Goal: Task Accomplishment & Management: Use online tool/utility

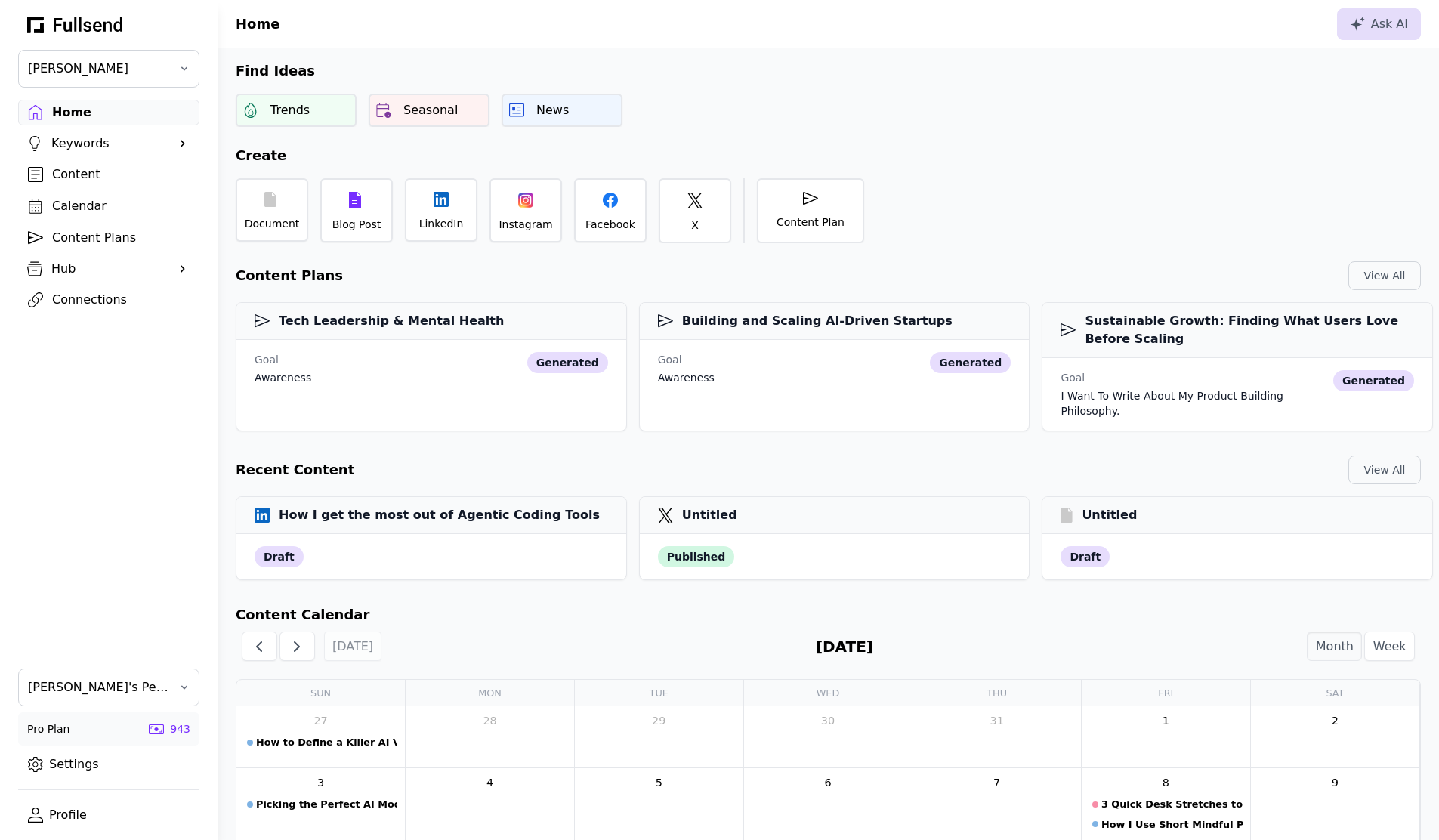
click at [89, 291] on div "Connections" at bounding box center [121, 299] width 137 height 18
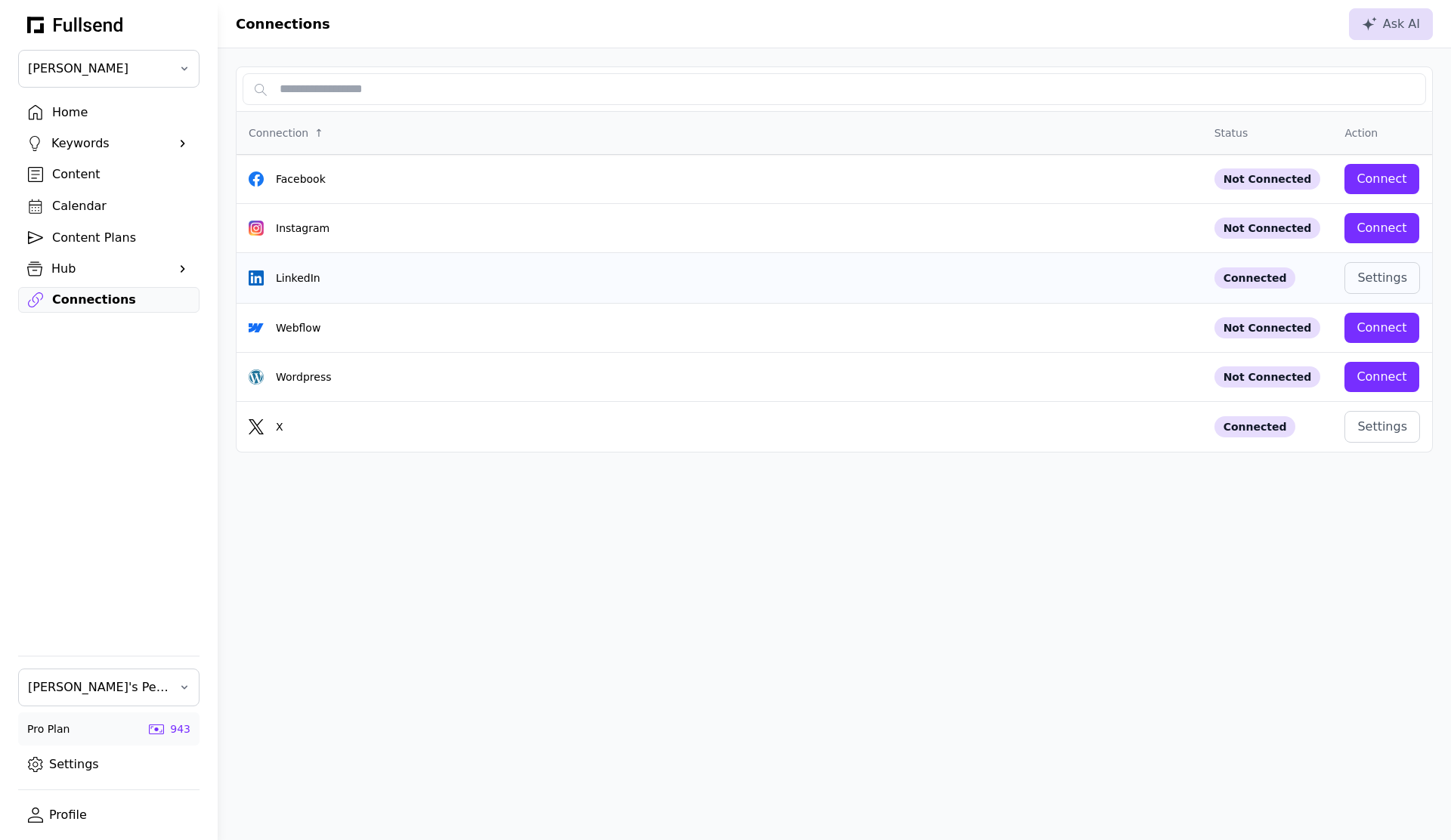
click at [483, 289] on td "LinkedIn" at bounding box center [719, 278] width 966 height 51
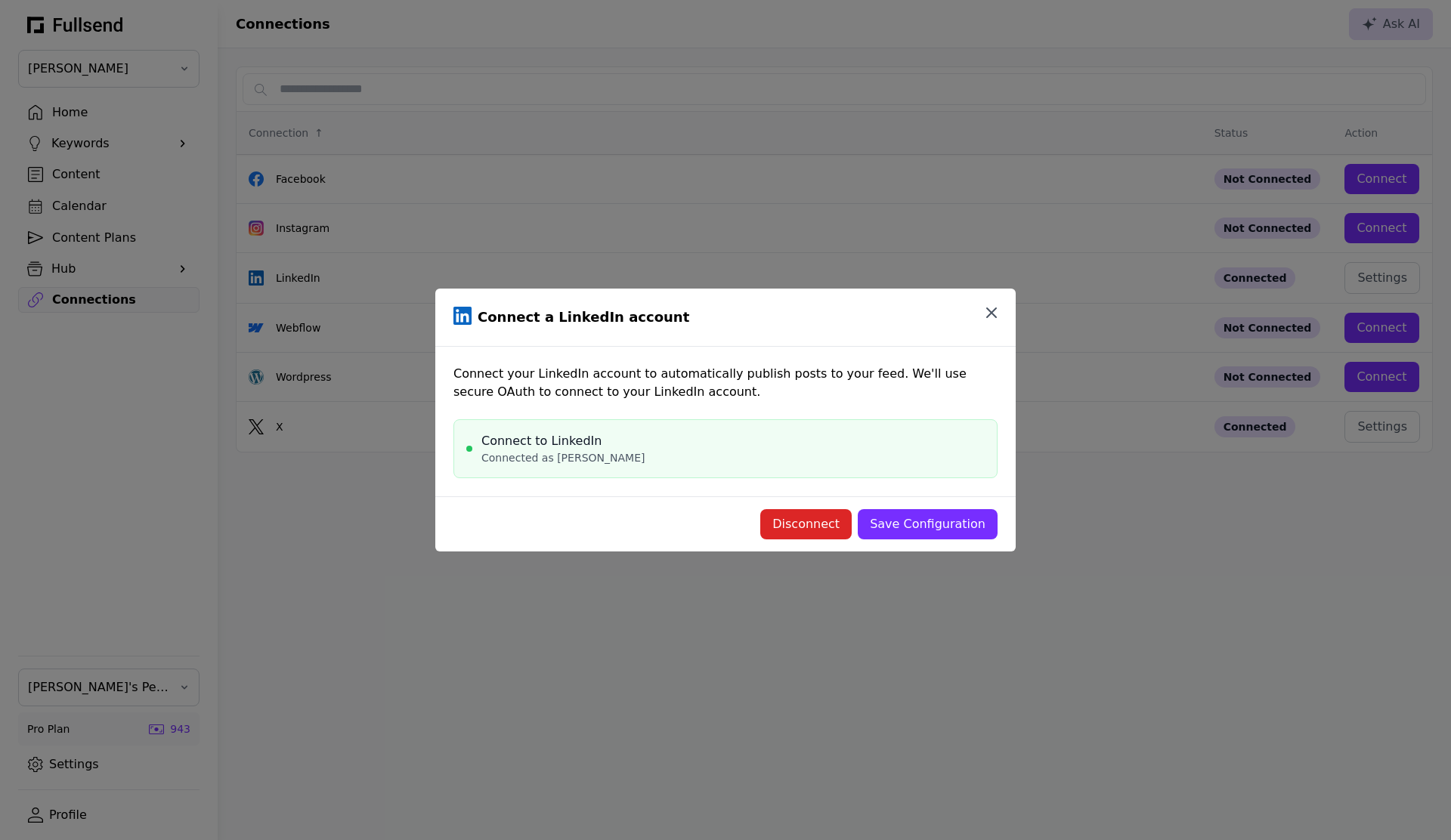
click at [987, 302] on button "button" at bounding box center [991, 312] width 30 height 30
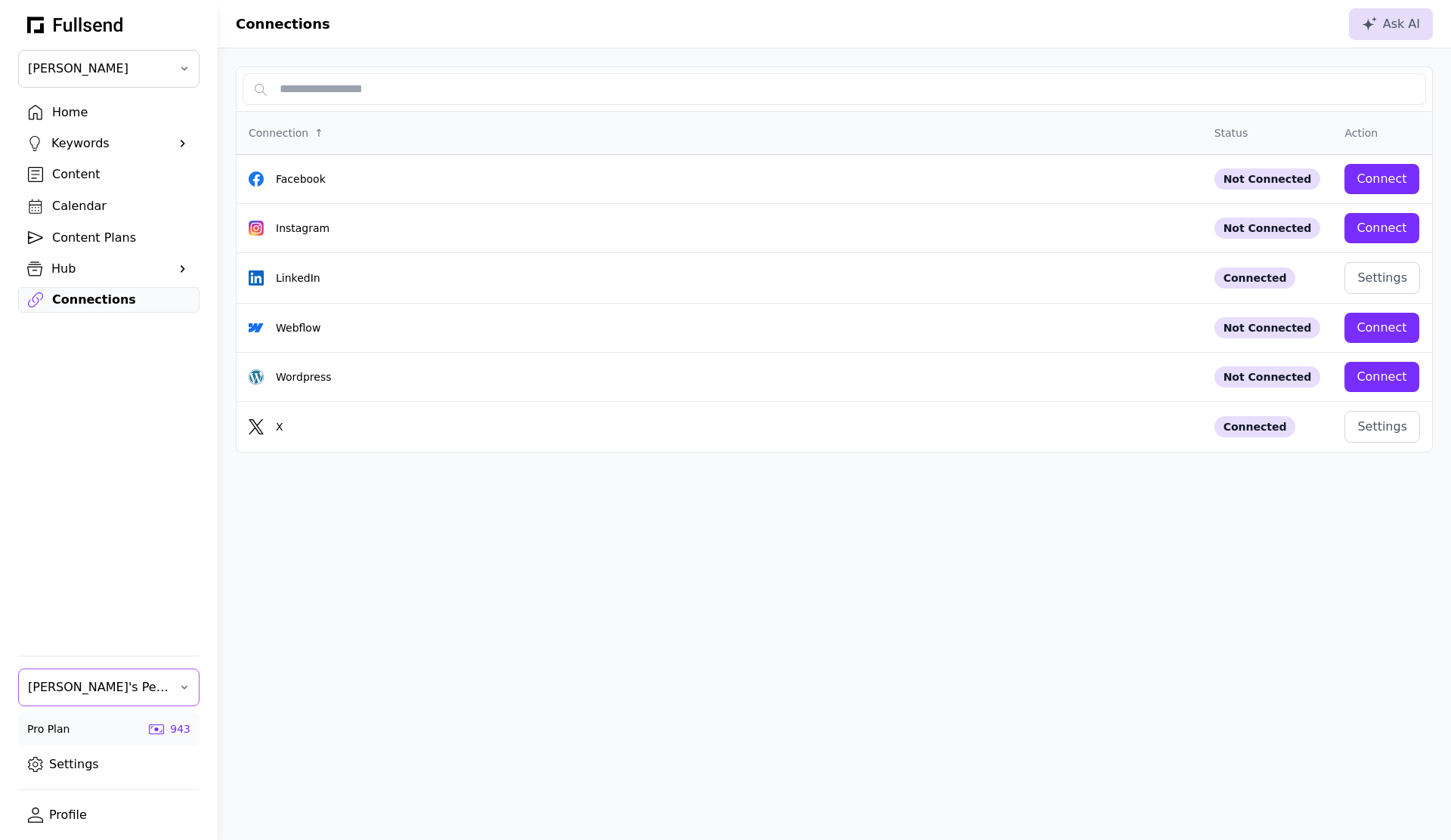
click at [90, 695] on span "Matt's Personal Team" at bounding box center [98, 687] width 141 height 18
click at [79, 764] on div "Fullsend Team" at bounding box center [108, 758] width 180 height 30
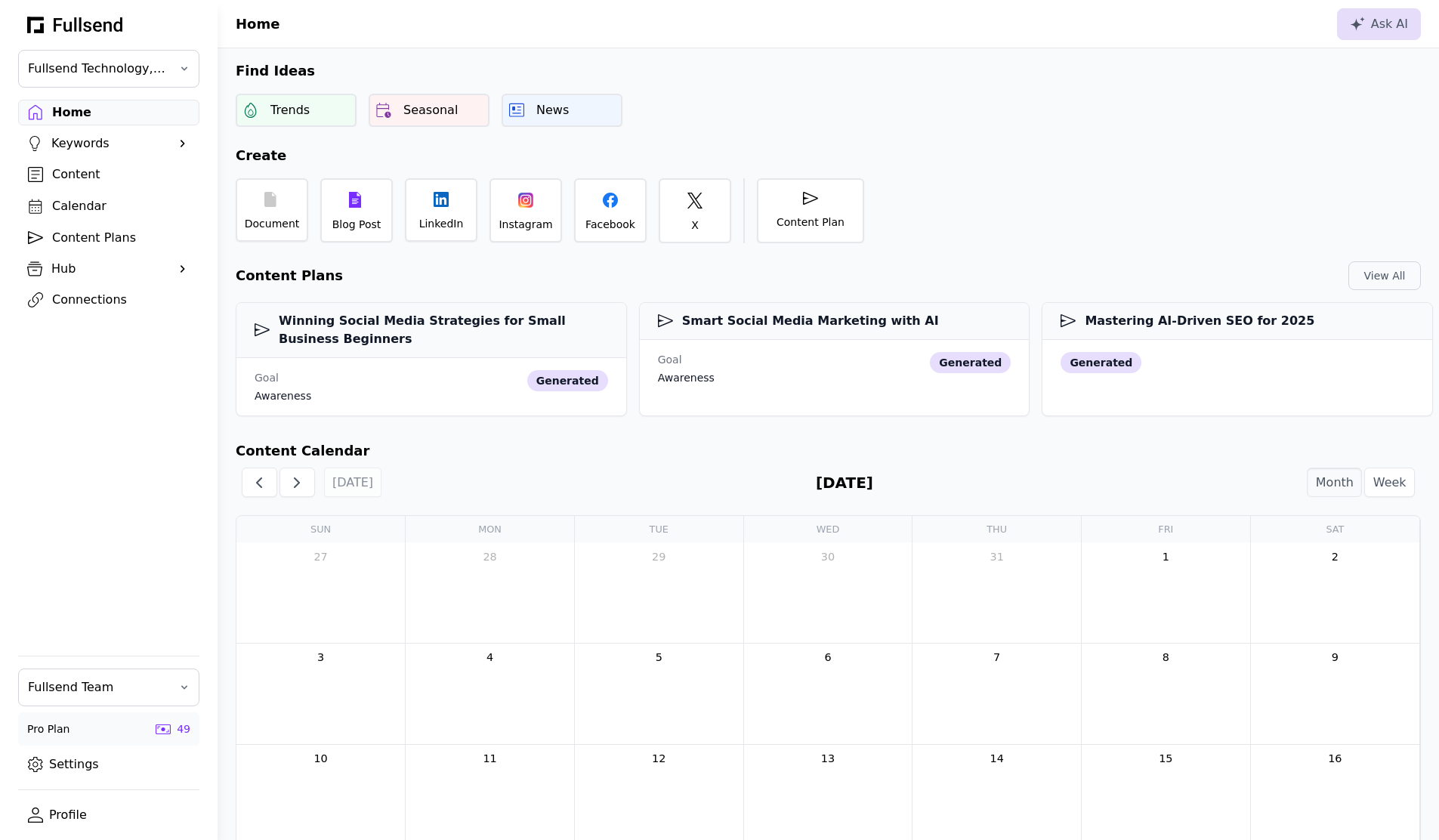
click at [74, 300] on div "Connections" at bounding box center [121, 299] width 137 height 18
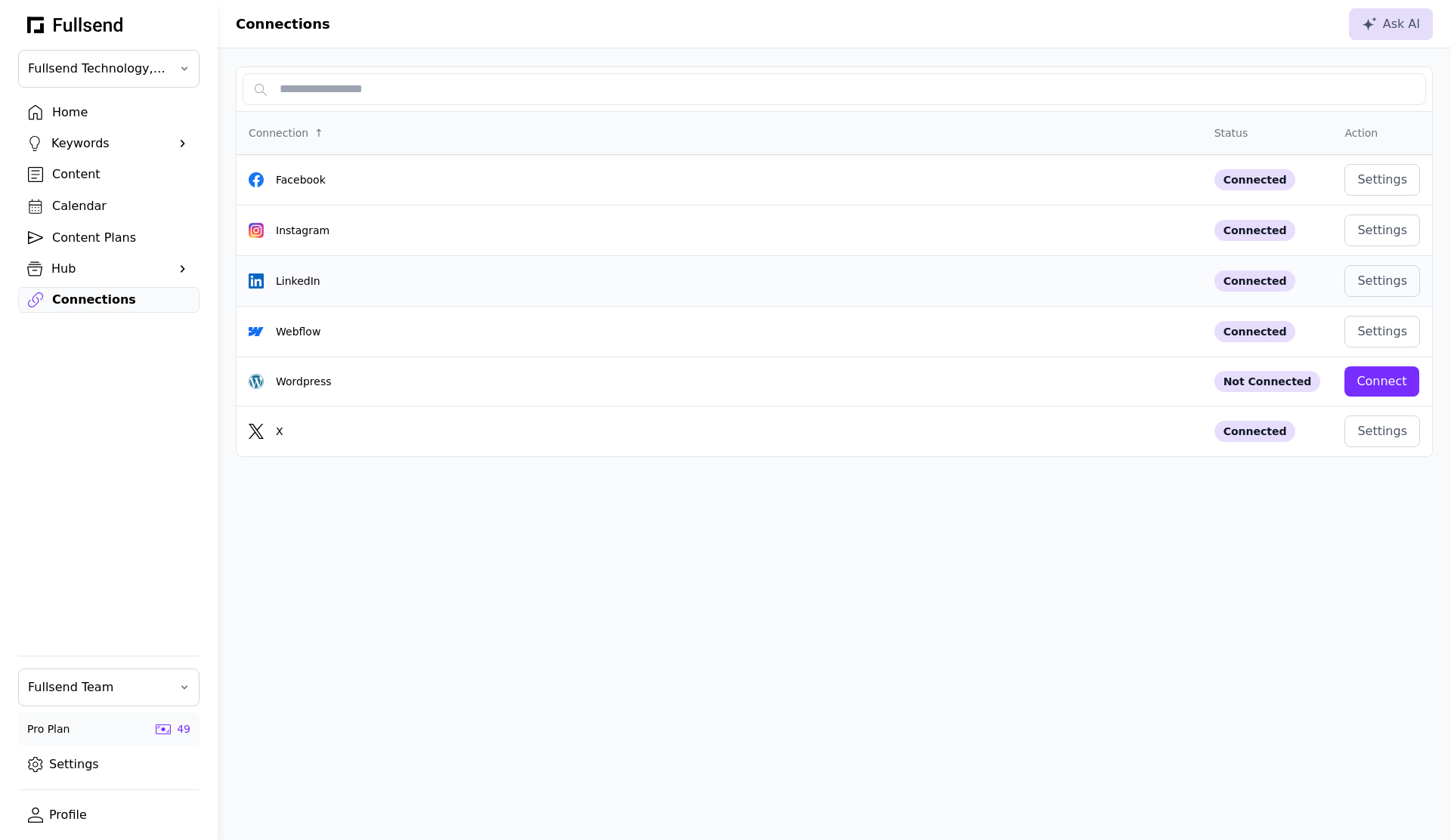
click at [608, 281] on div "LinkedIn" at bounding box center [720, 281] width 941 height 16
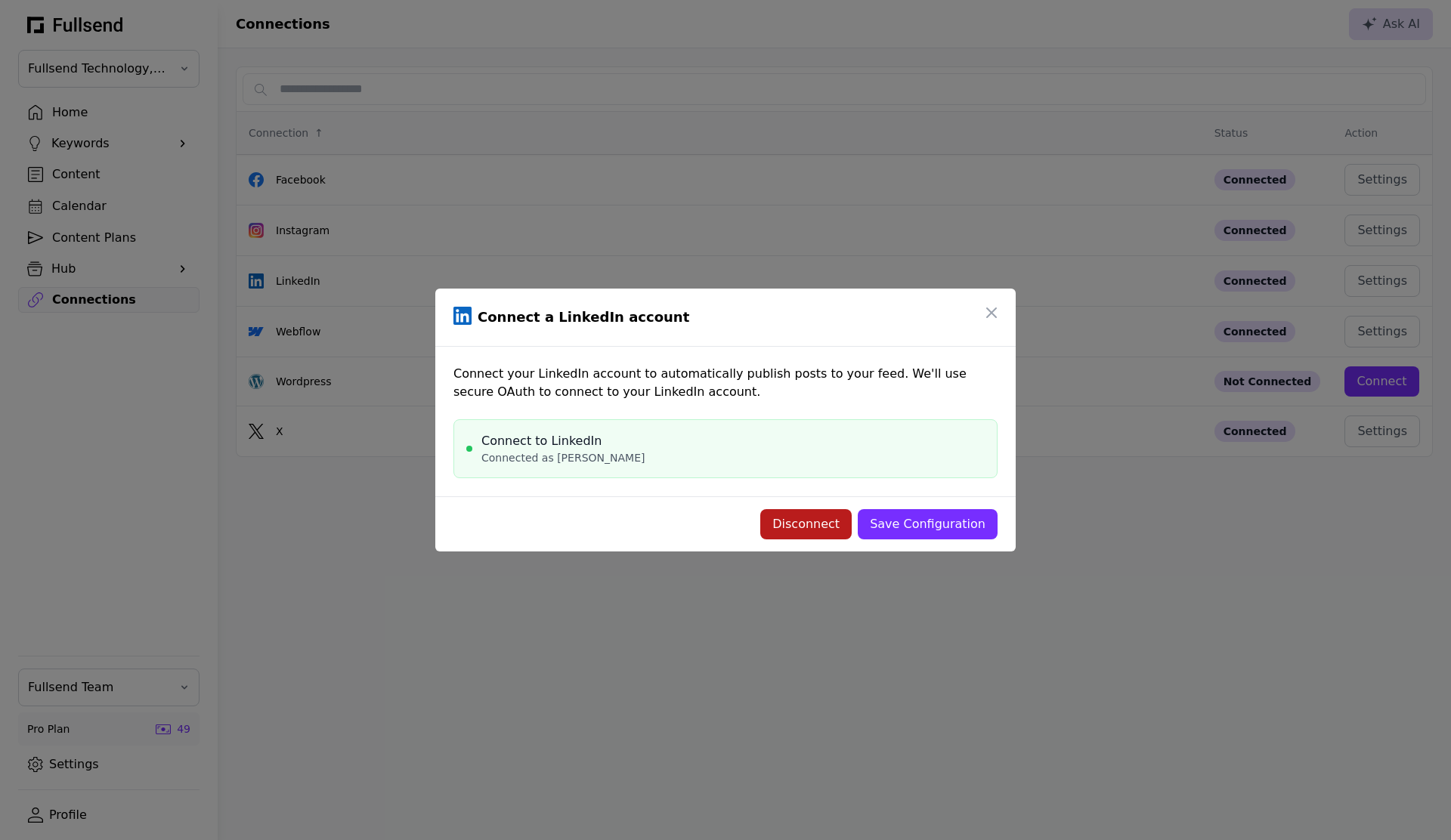
click at [835, 528] on div "Disconnect" at bounding box center [805, 524] width 67 height 18
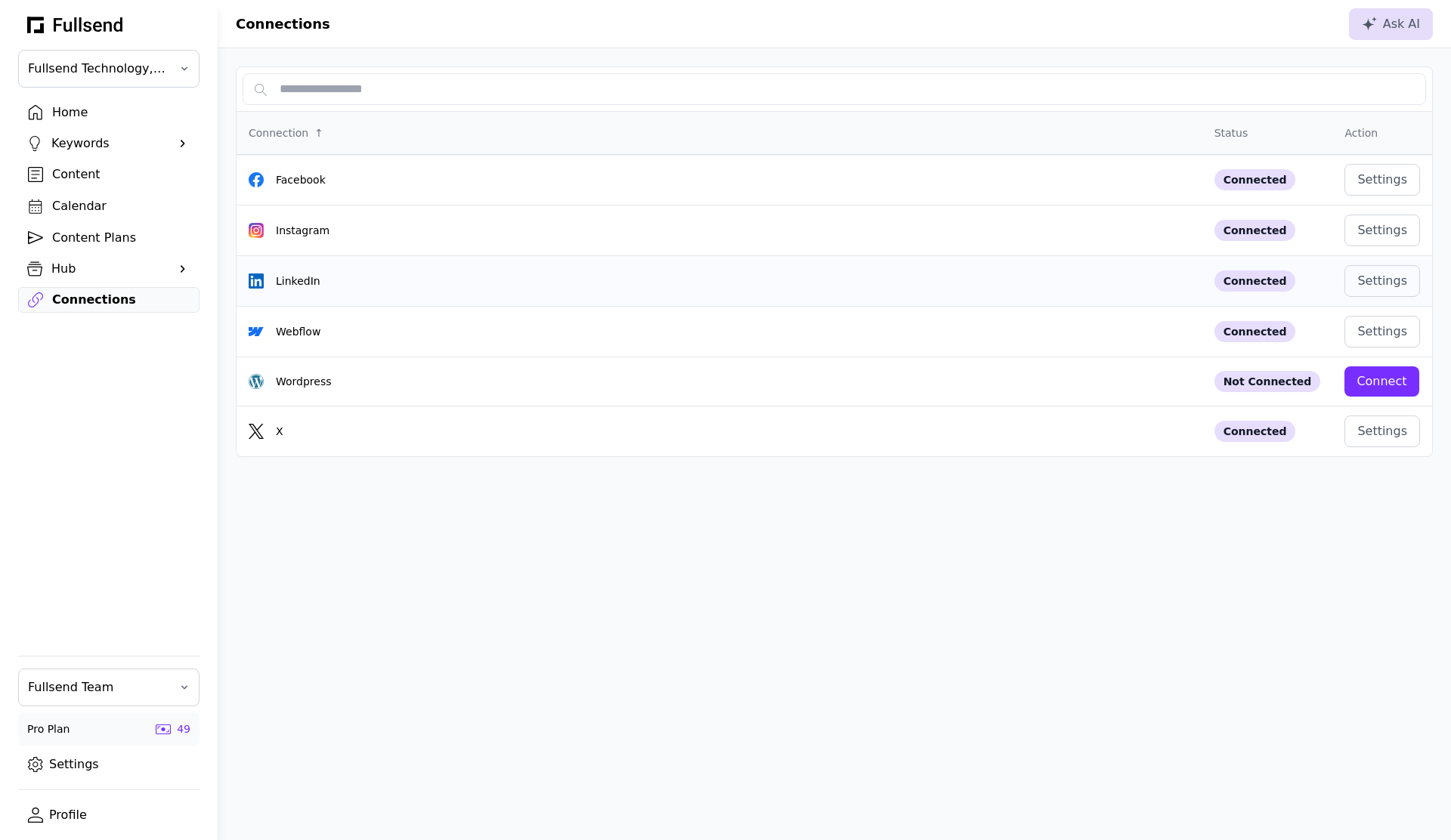
click at [618, 279] on div "LinkedIn" at bounding box center [720, 281] width 941 height 16
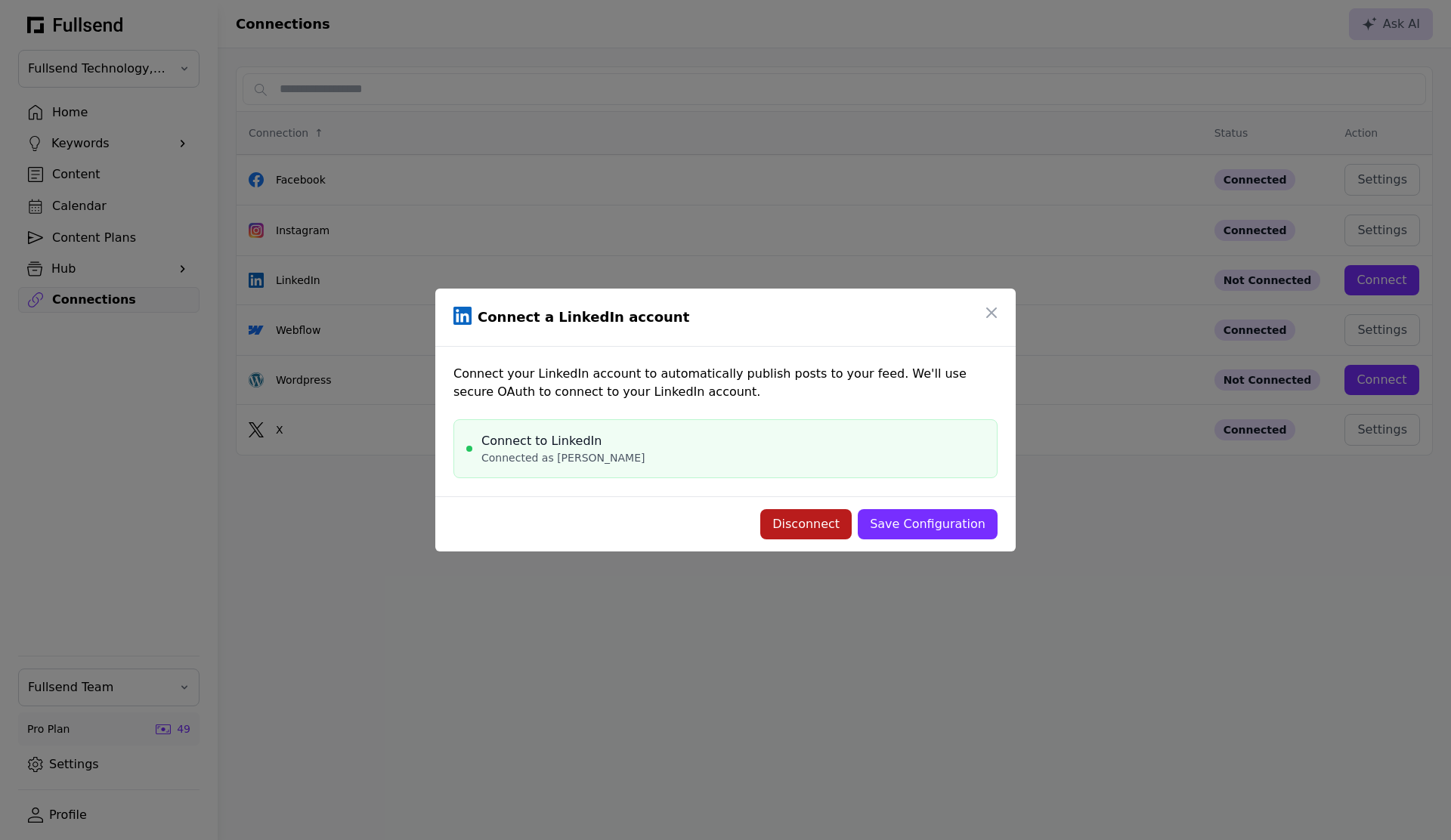
click at [820, 525] on div "Disconnect" at bounding box center [805, 524] width 67 height 18
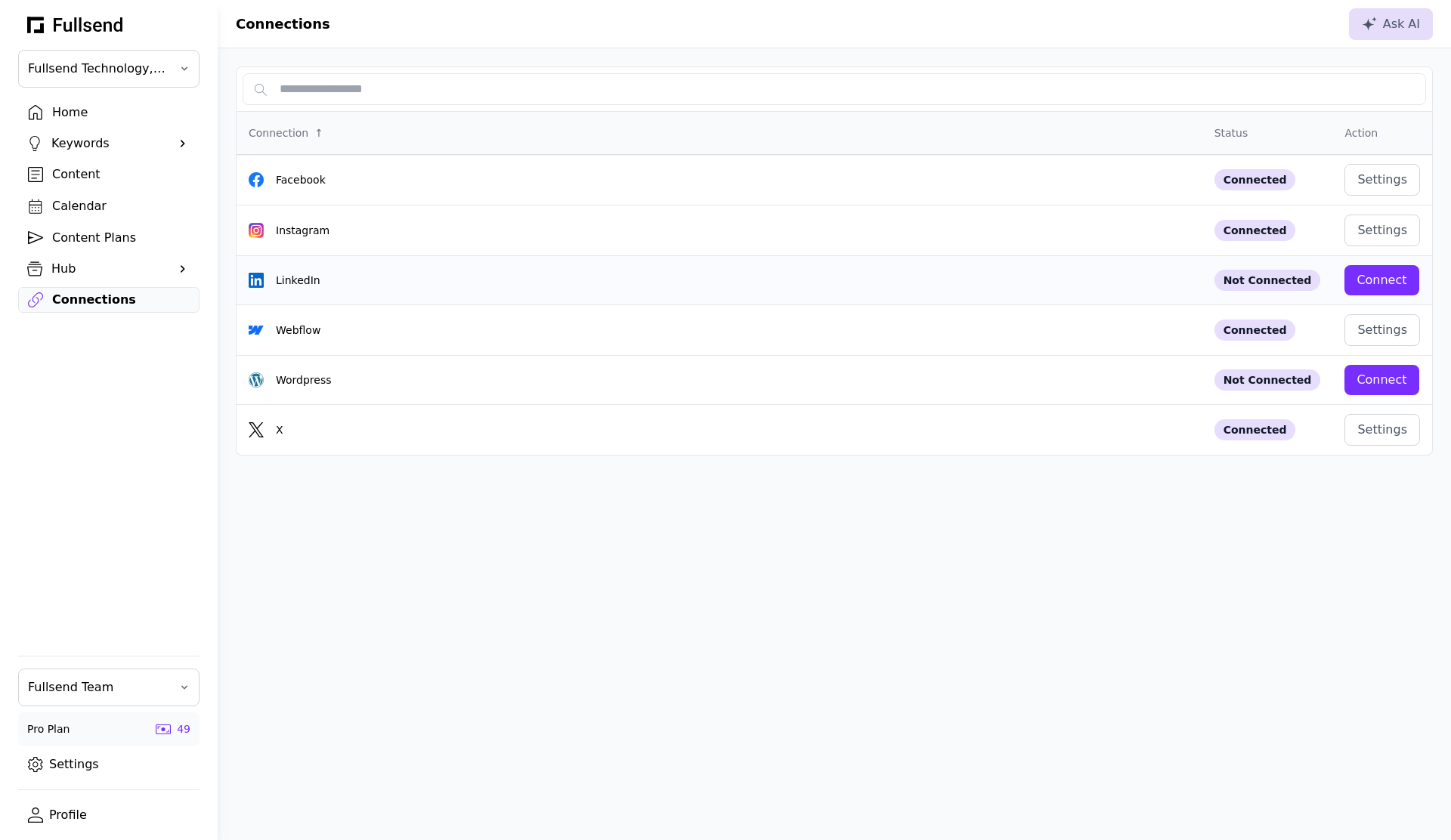
click at [738, 273] on div "LinkedIn" at bounding box center [720, 280] width 941 height 16
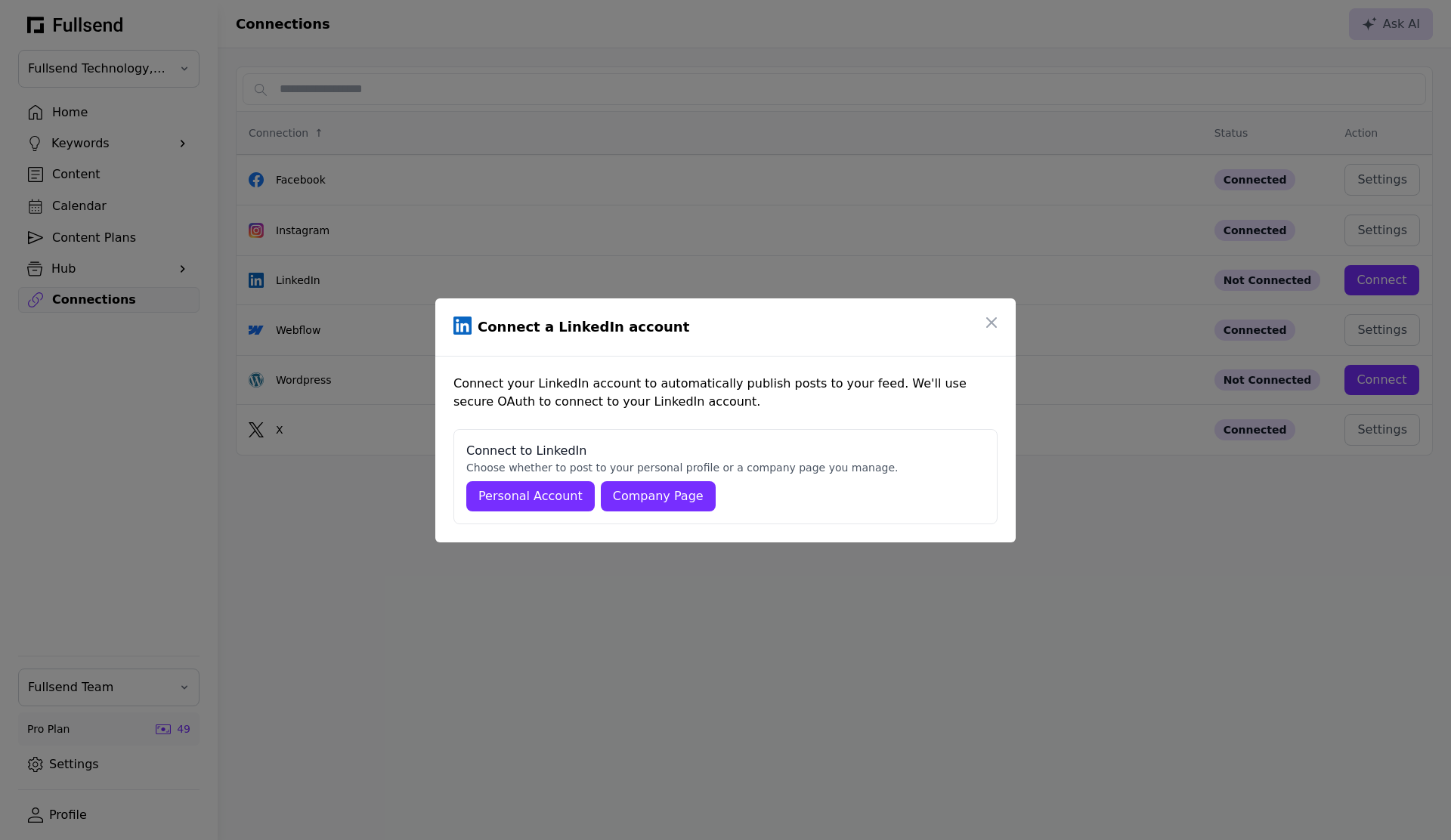
click at [674, 503] on div "Company Page" at bounding box center [657, 496] width 90 height 18
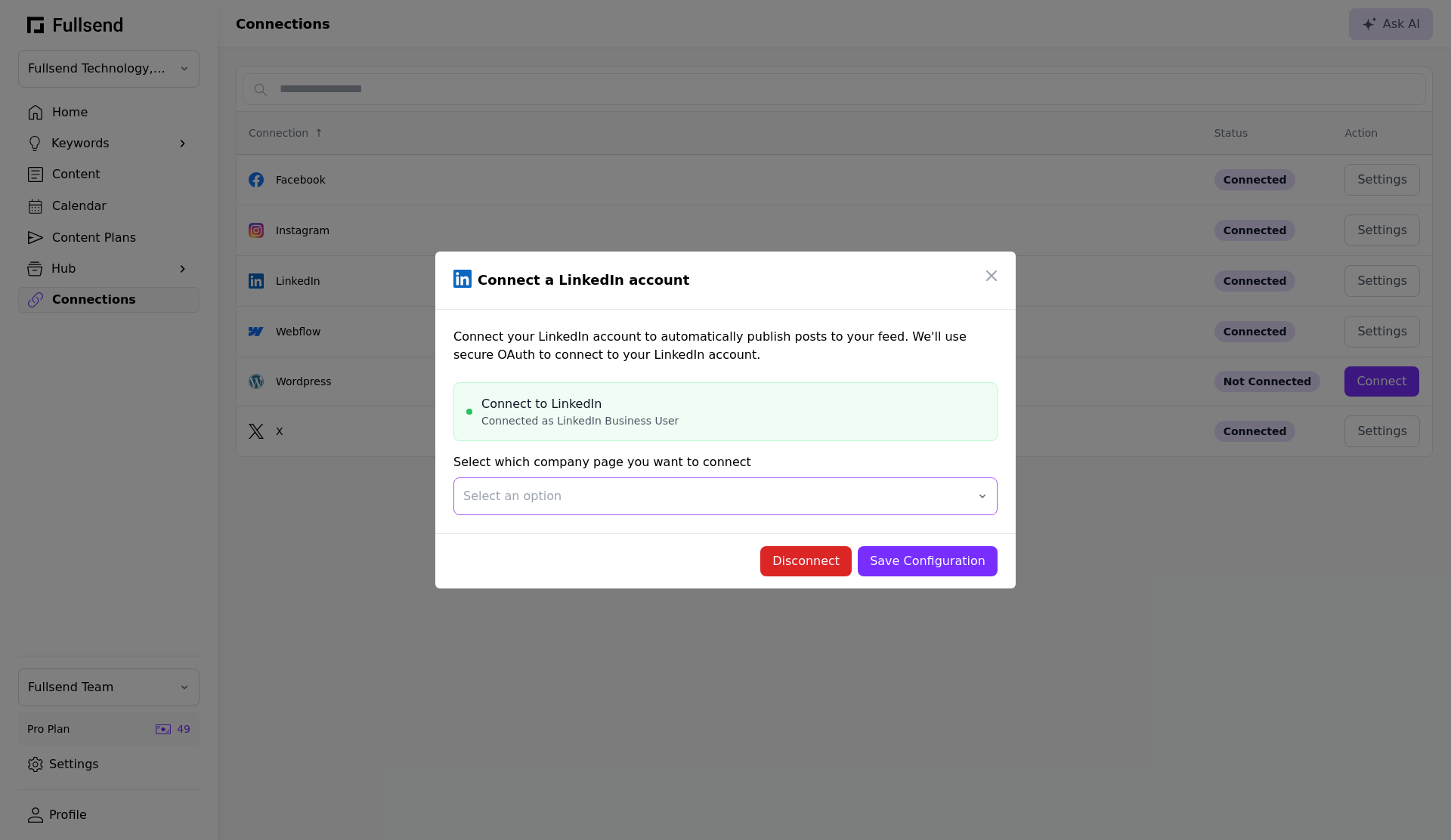
click at [587, 492] on span "Select an option" at bounding box center [714, 496] width 503 height 18
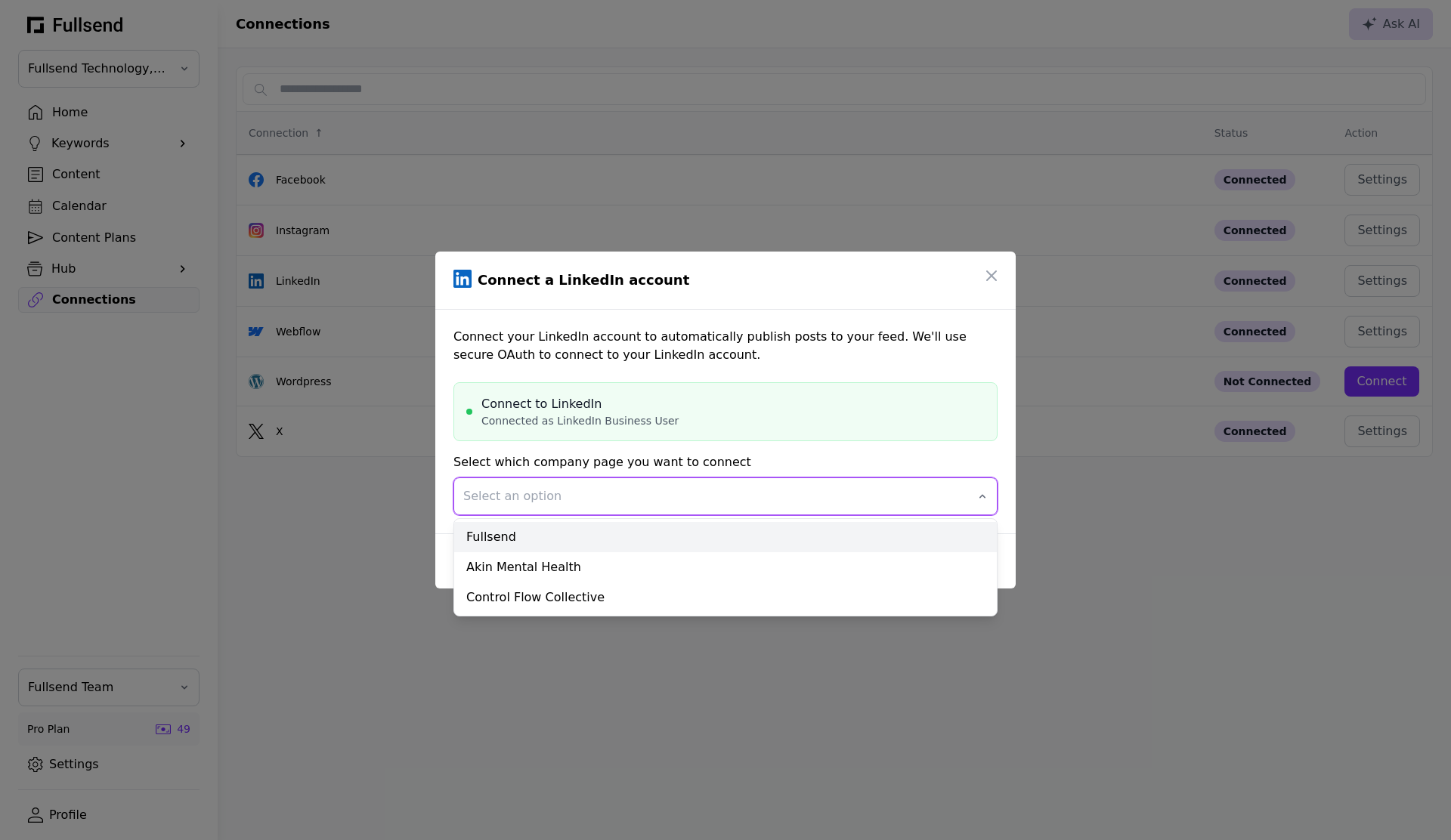
click at [584, 529] on div "Fullsend" at bounding box center [726, 537] width 543 height 30
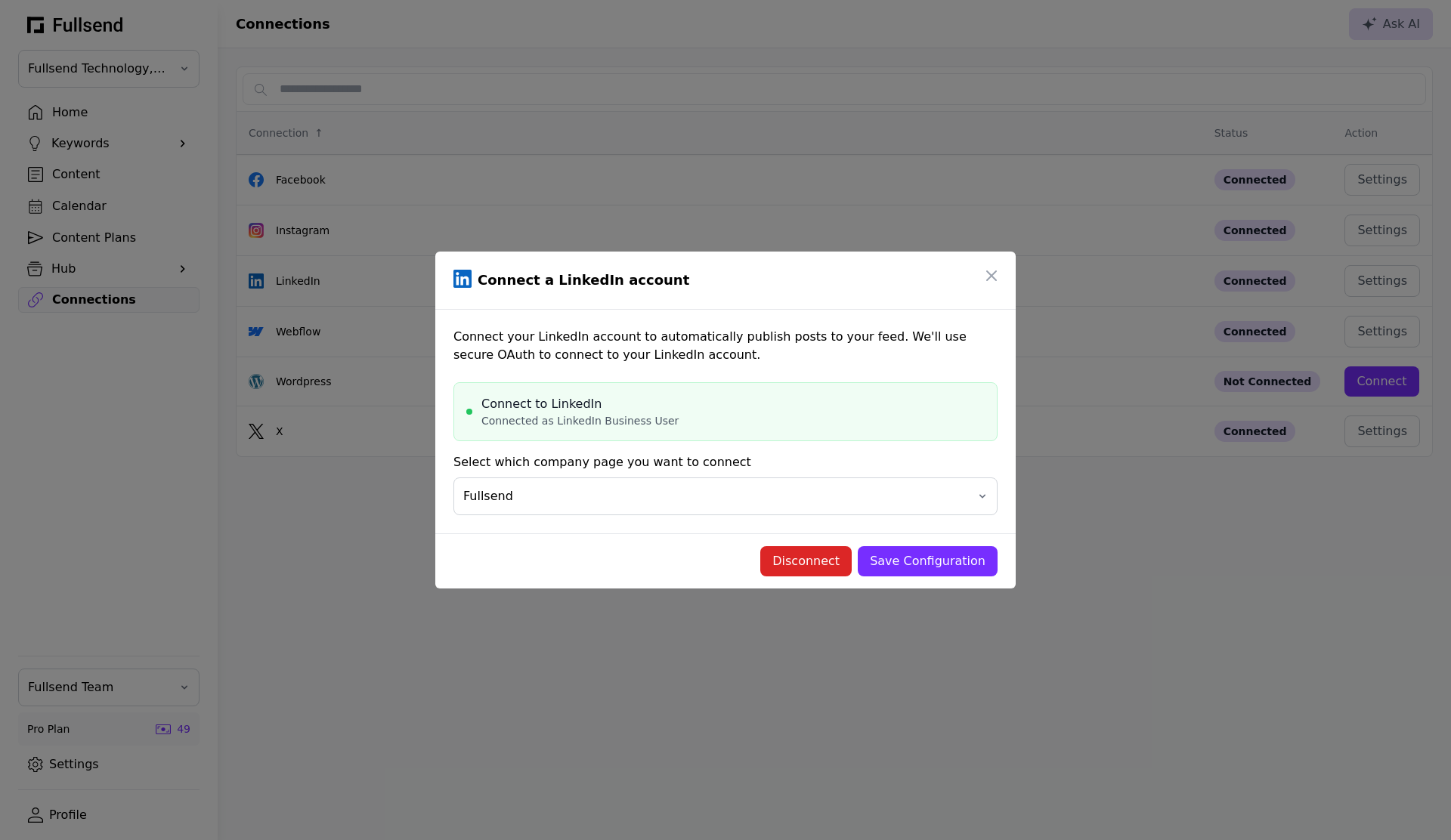
click at [940, 564] on div "Save Configuration" at bounding box center [927, 561] width 116 height 18
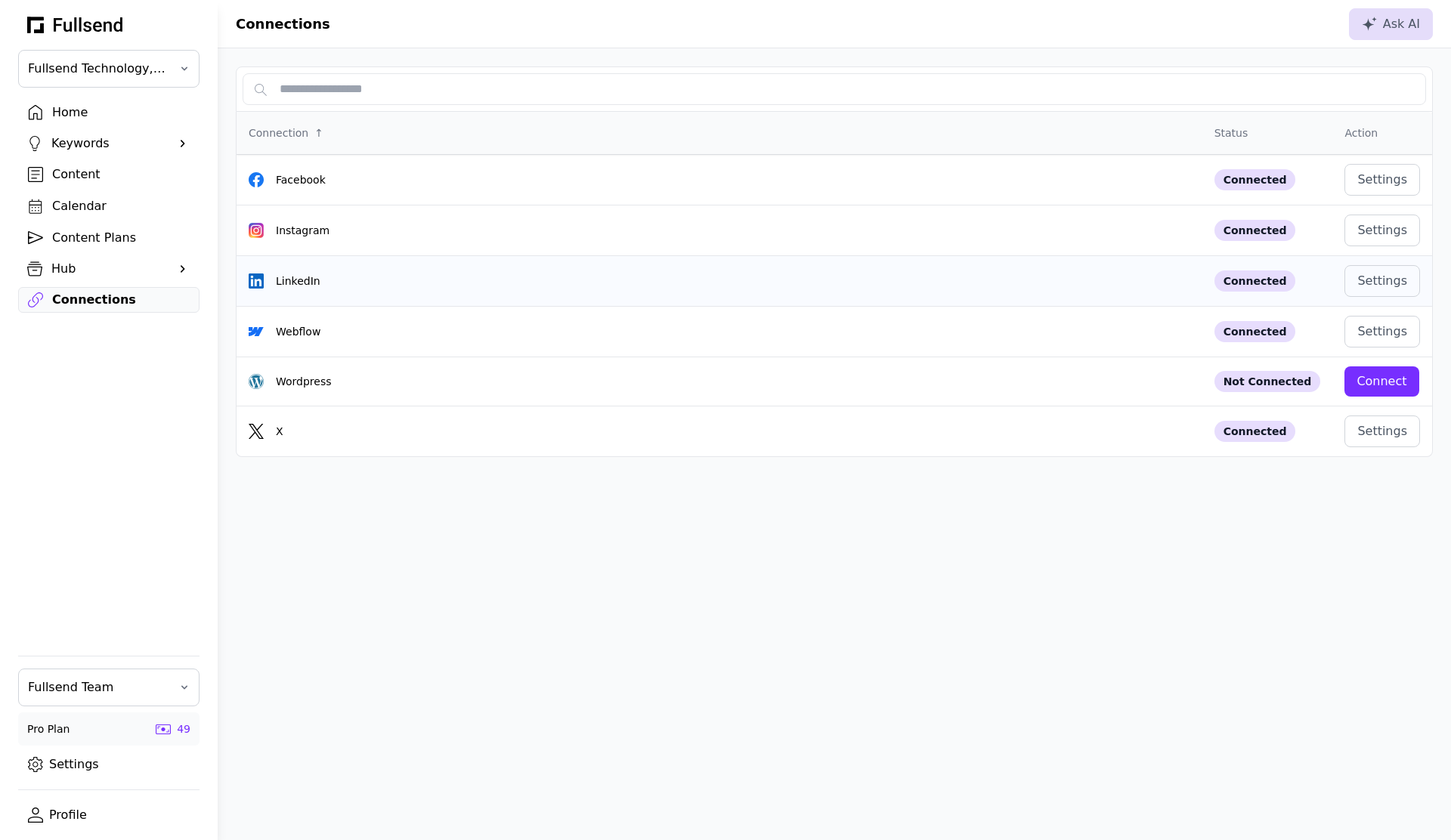
click at [576, 276] on div "LinkedIn" at bounding box center [720, 281] width 941 height 16
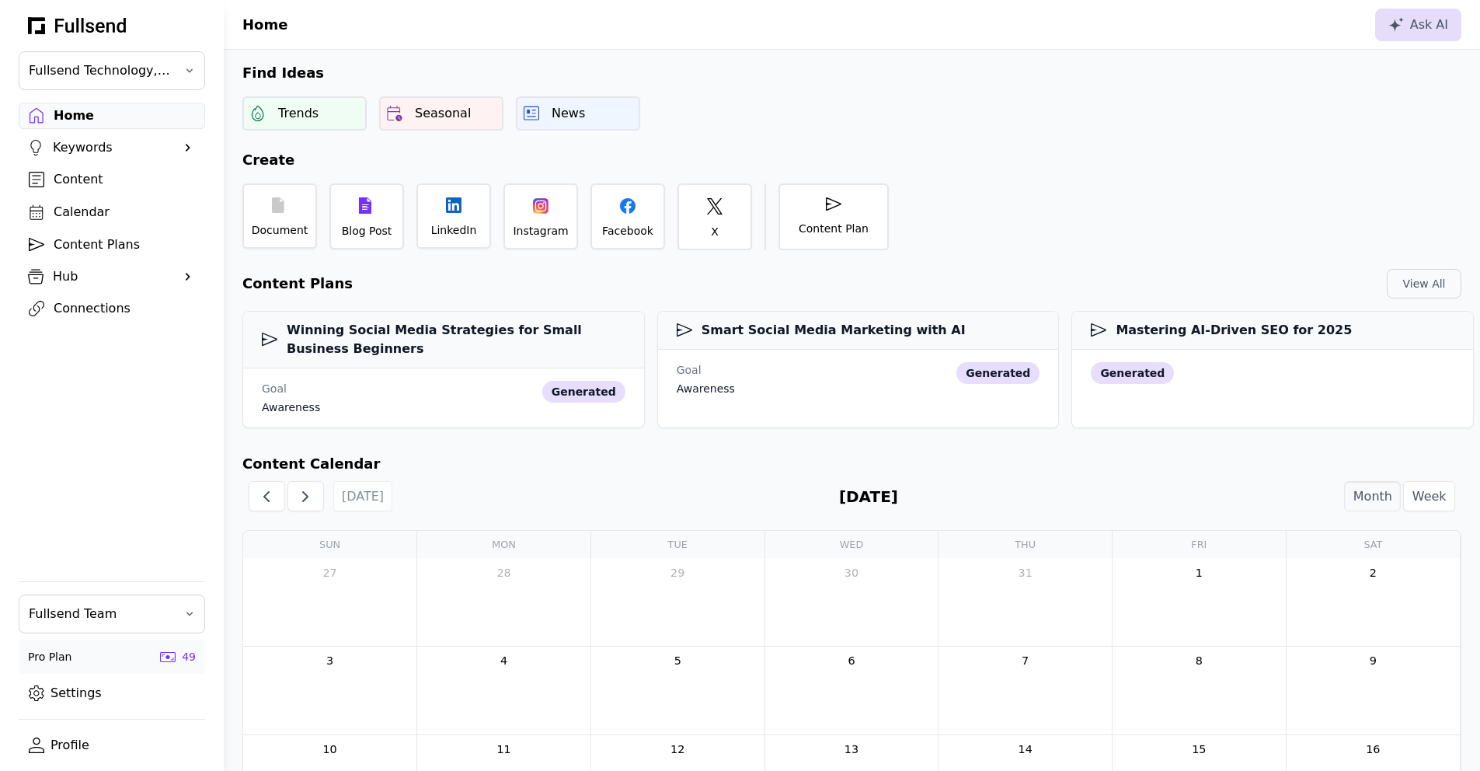
click at [114, 752] on link "Profile" at bounding box center [112, 745] width 186 height 26
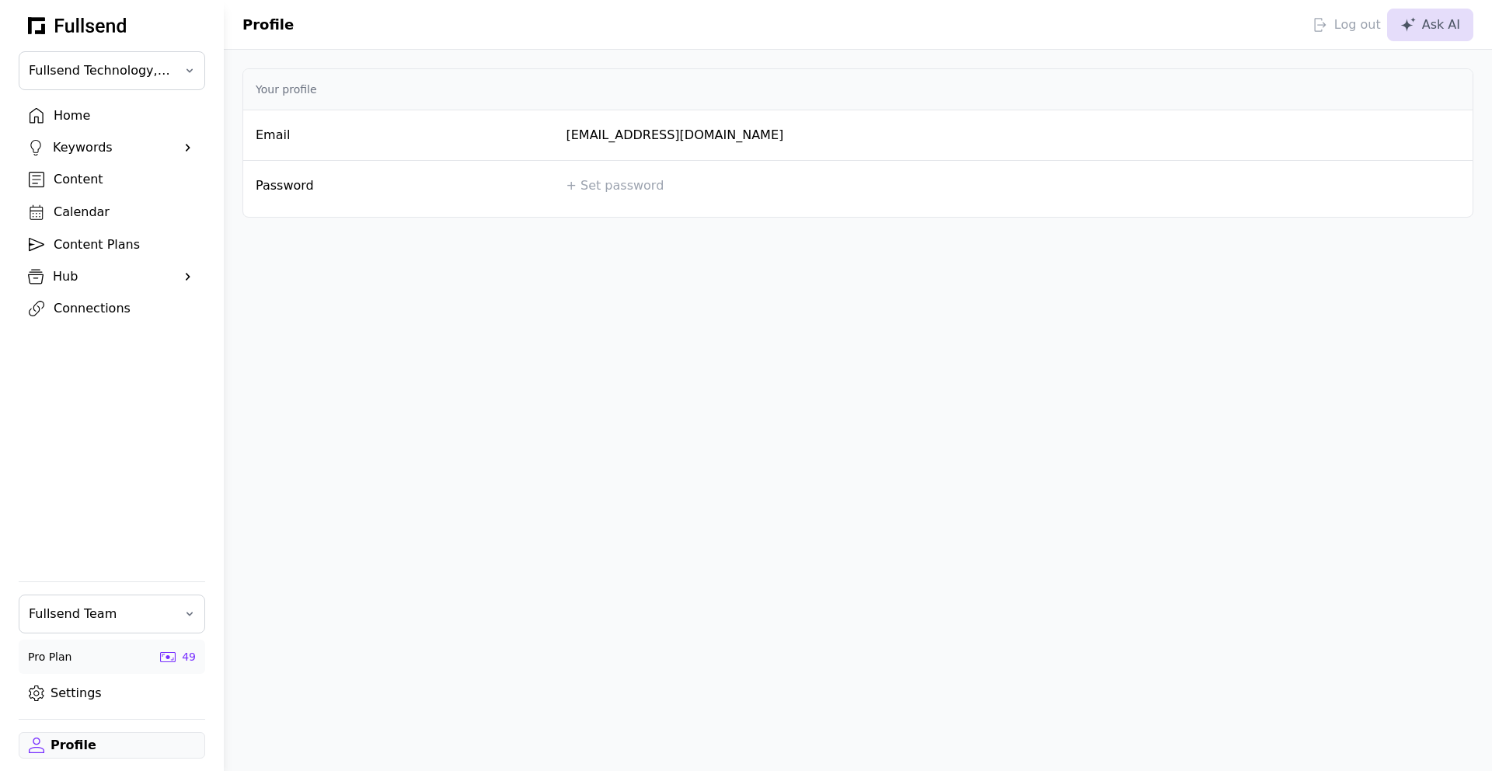
click at [1361, 21] on div "Log out" at bounding box center [1346, 25] width 68 height 19
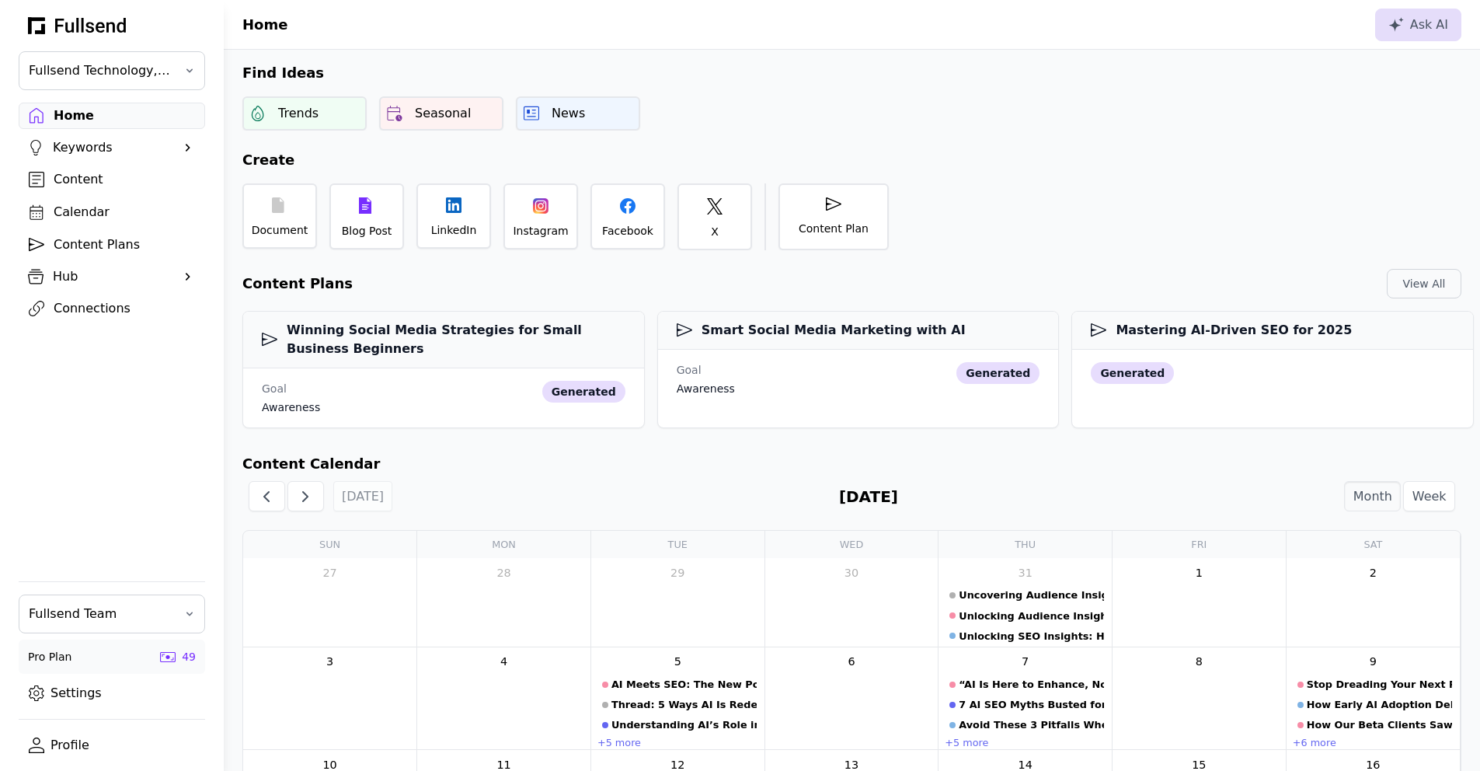
click at [78, 179] on div "Content" at bounding box center [124, 179] width 141 height 19
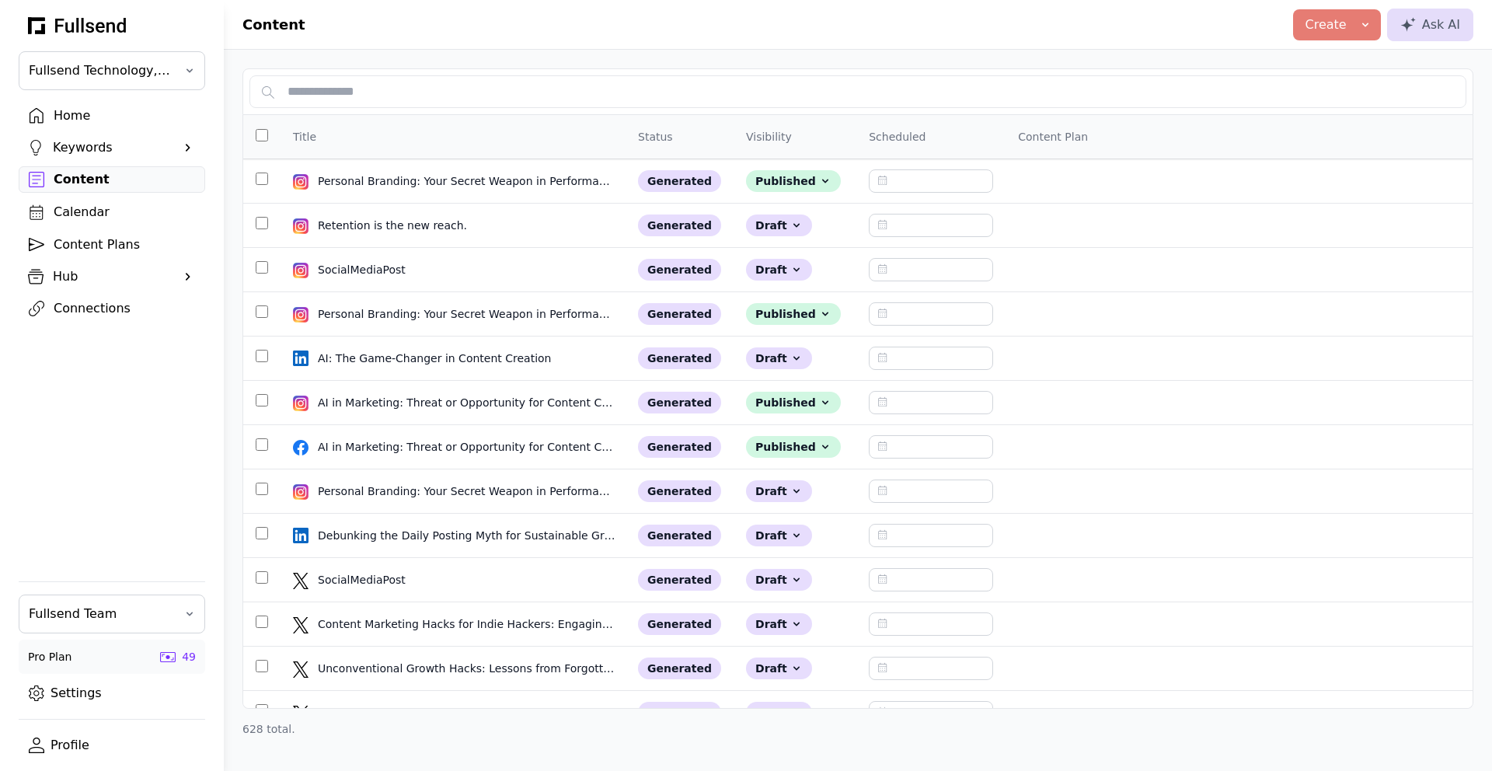
click at [96, 234] on link "Content Plans" at bounding box center [112, 245] width 186 height 26
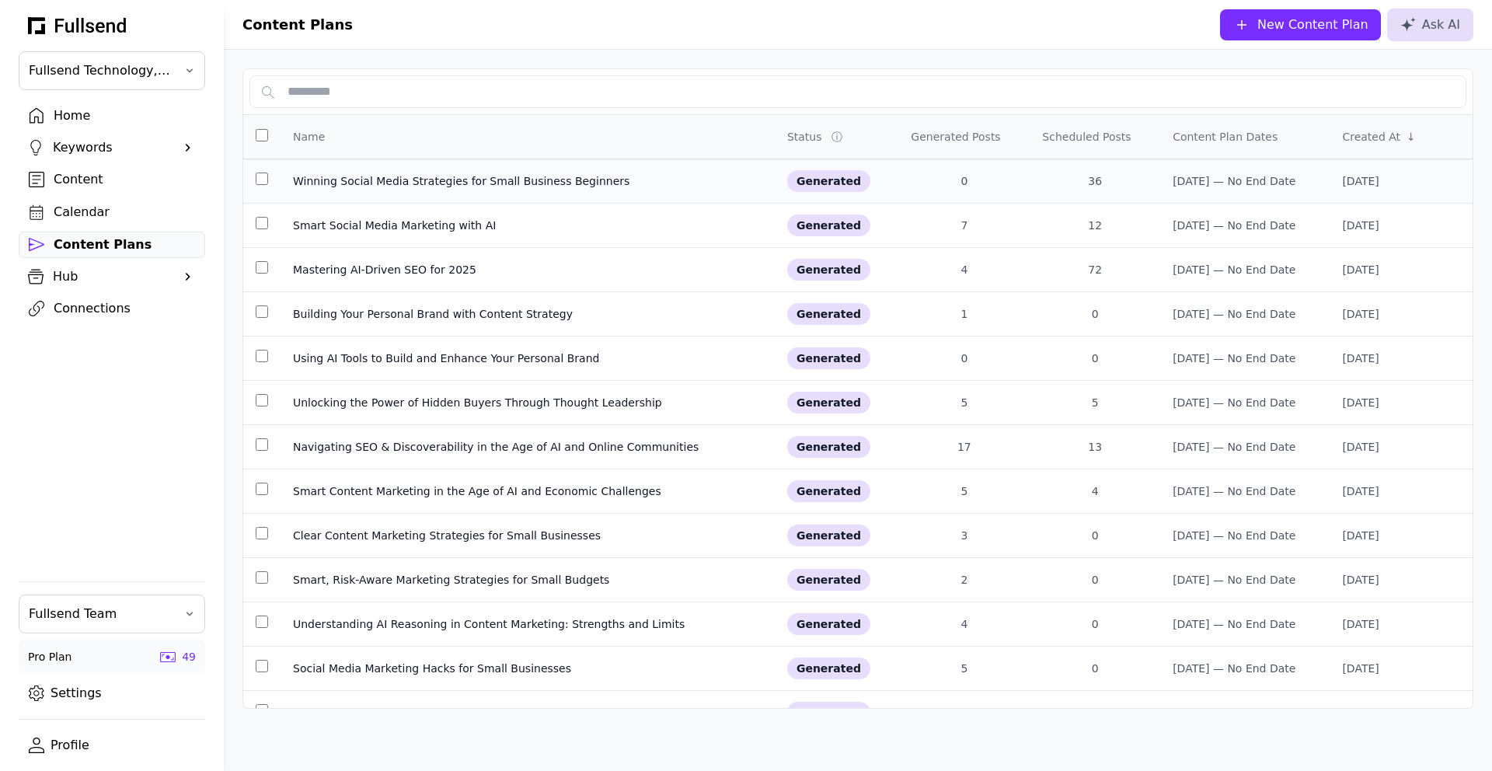
click at [405, 186] on div "Winning Social Media Strategies for Small Business Beginners" at bounding box center [527, 181] width 469 height 16
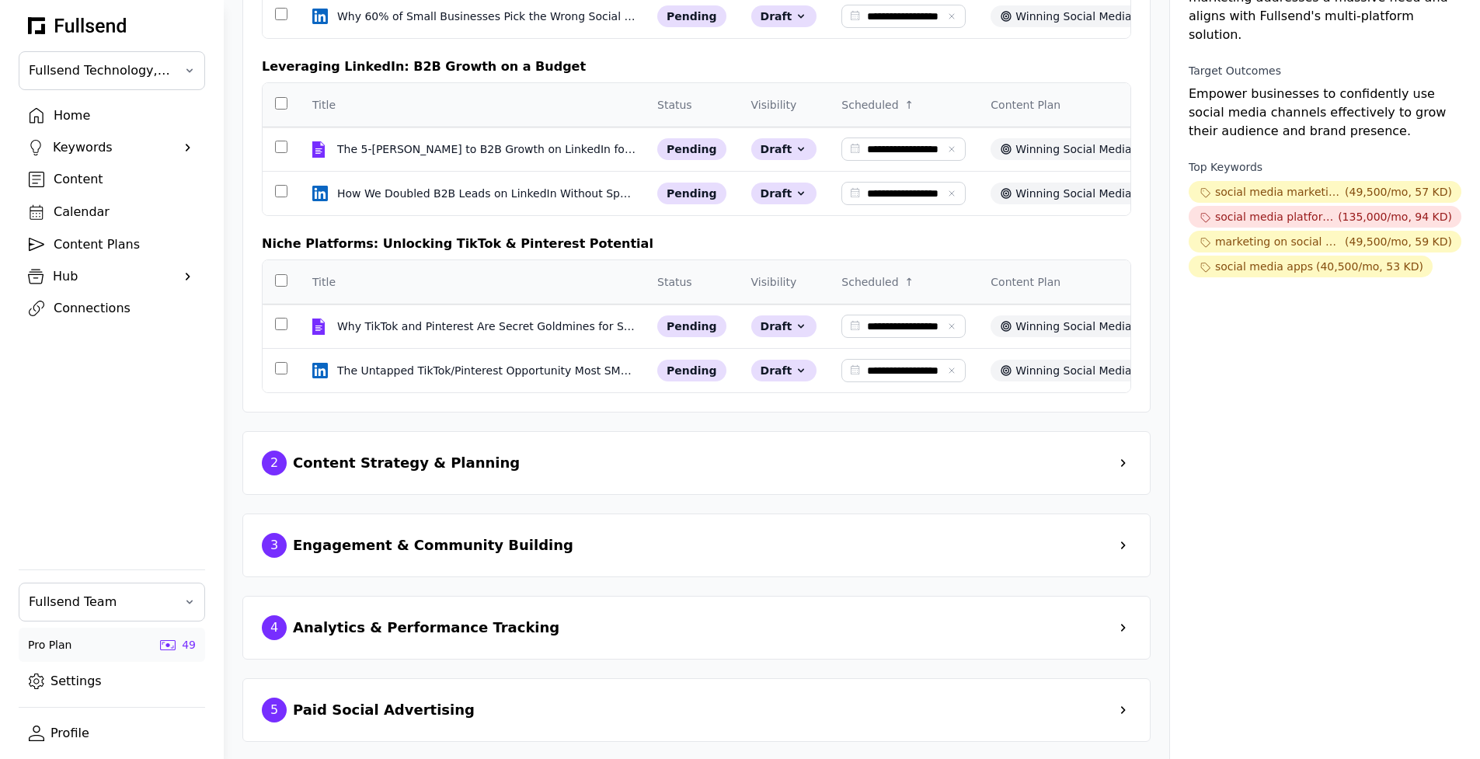
scroll to position [252, 0]
click at [419, 473] on div "Content Strategy & Planning" at bounding box center [406, 462] width 227 height 22
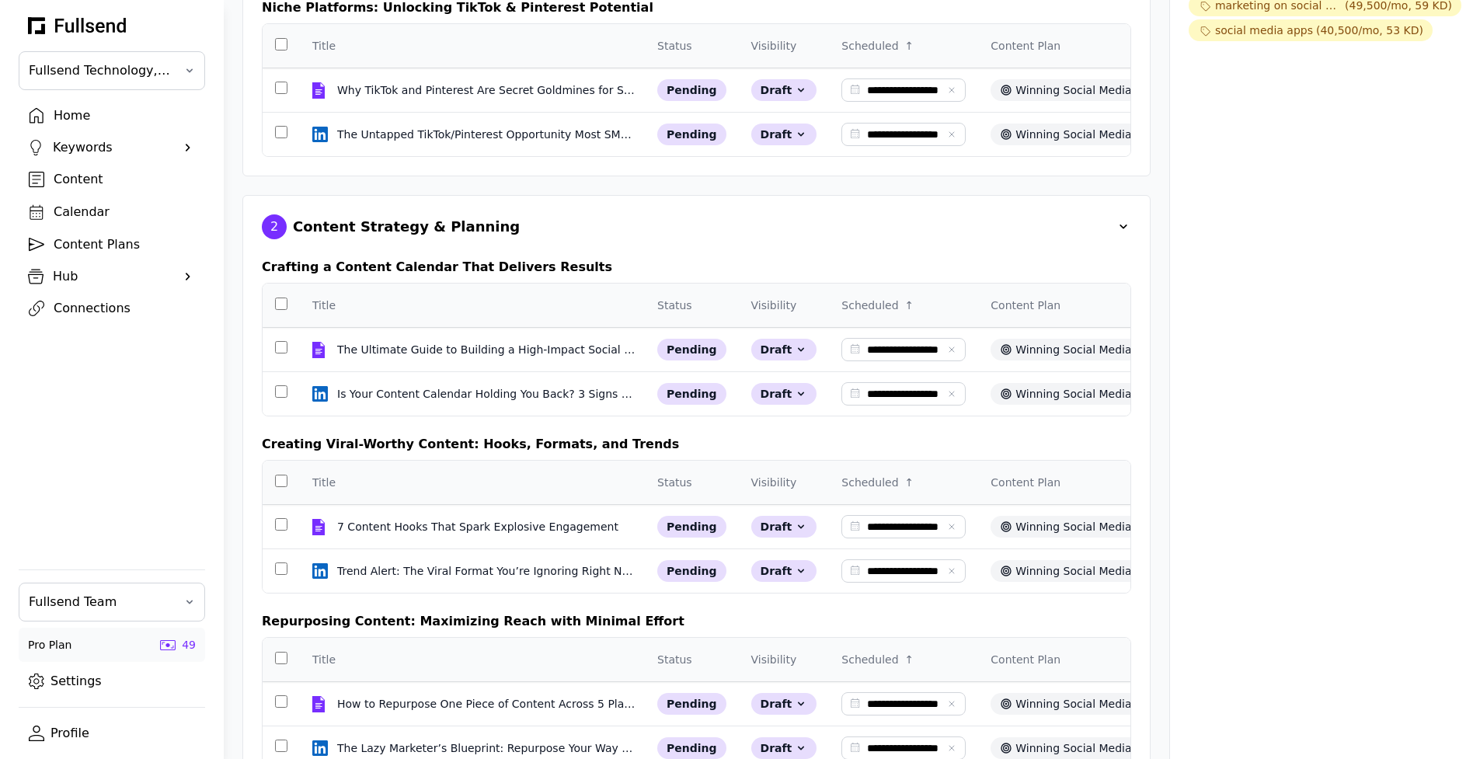
scroll to position [488, 0]
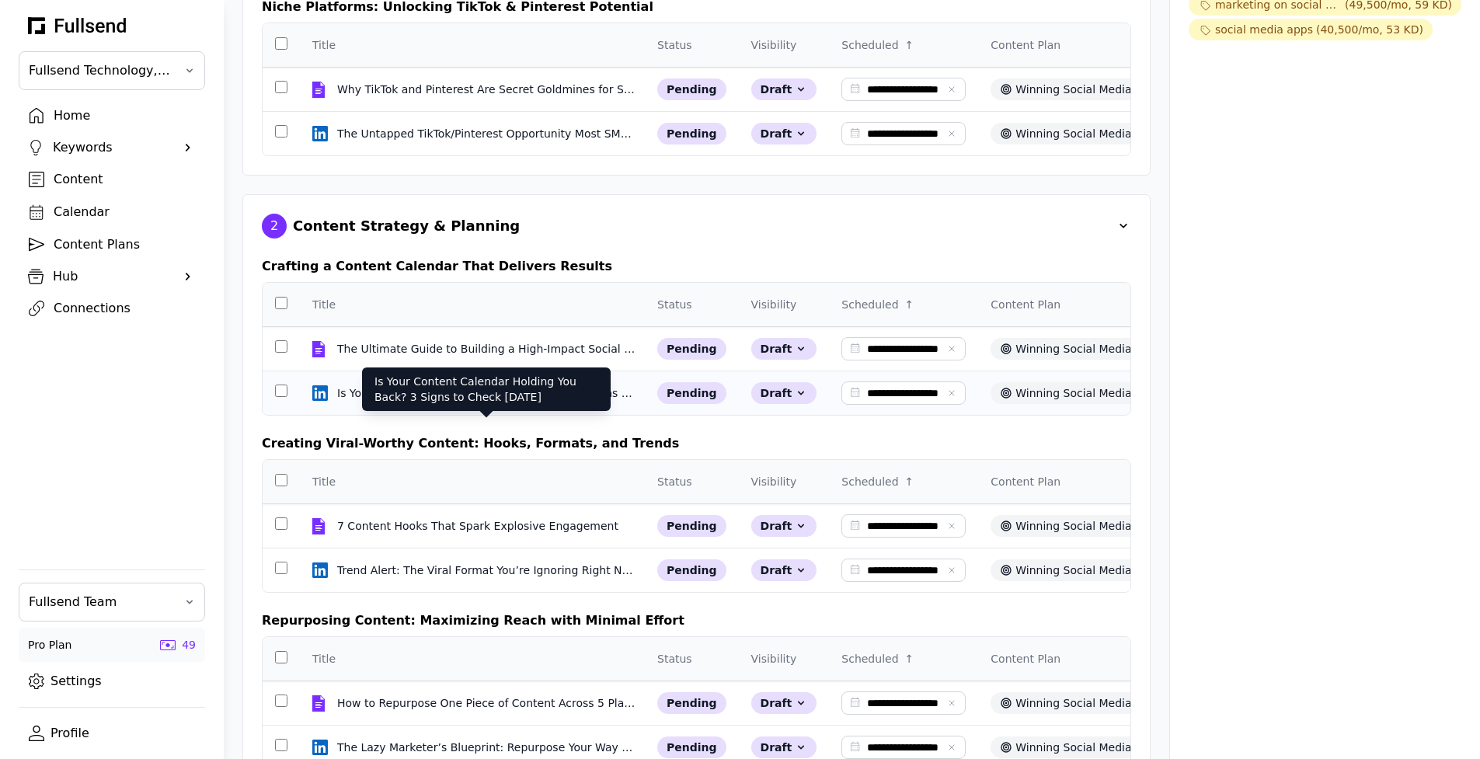
click at [440, 401] on div "Is Your Content Calendar Holding You Back? 3 Signs to Check [DATE]" at bounding box center [486, 393] width 298 height 16
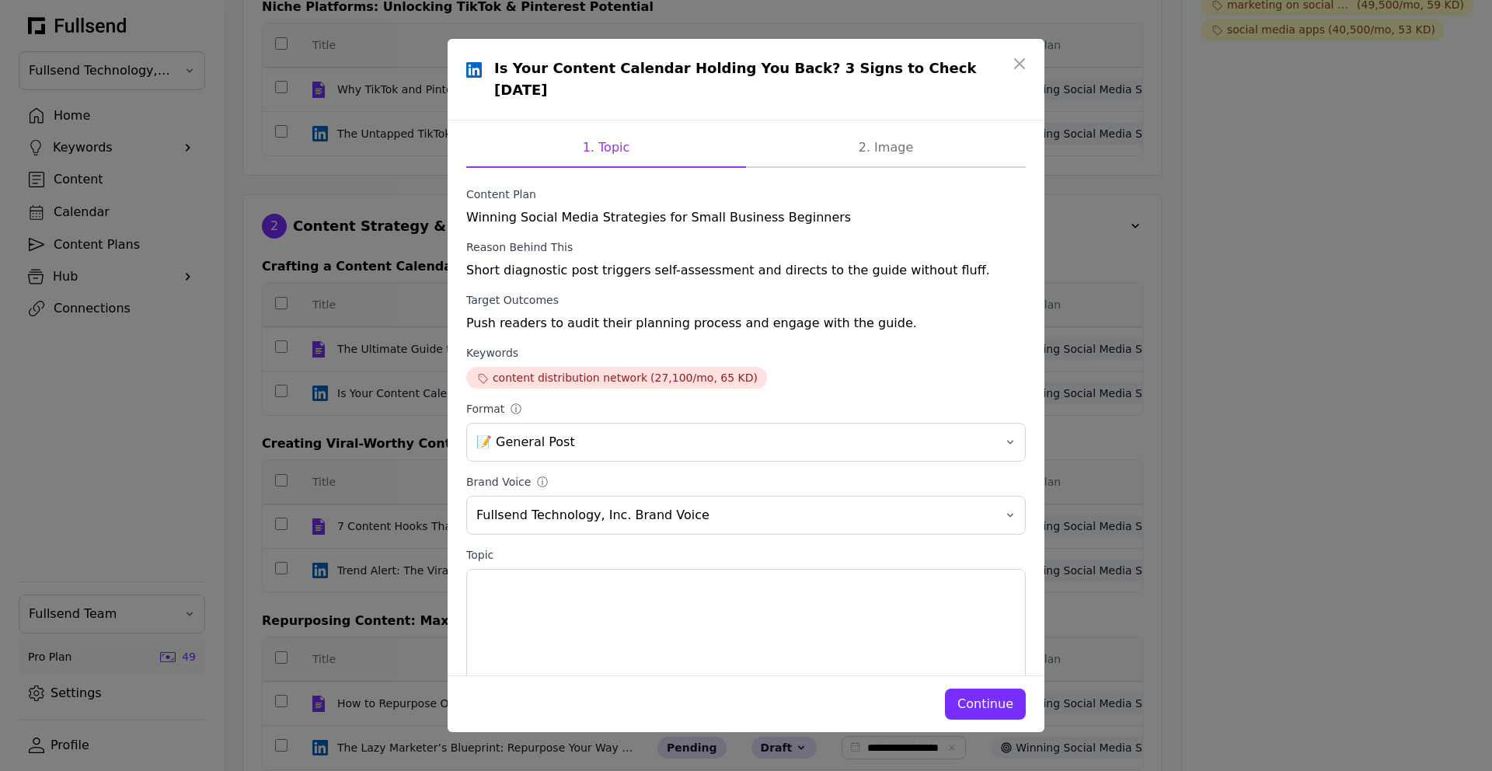
scroll to position [32, 0]
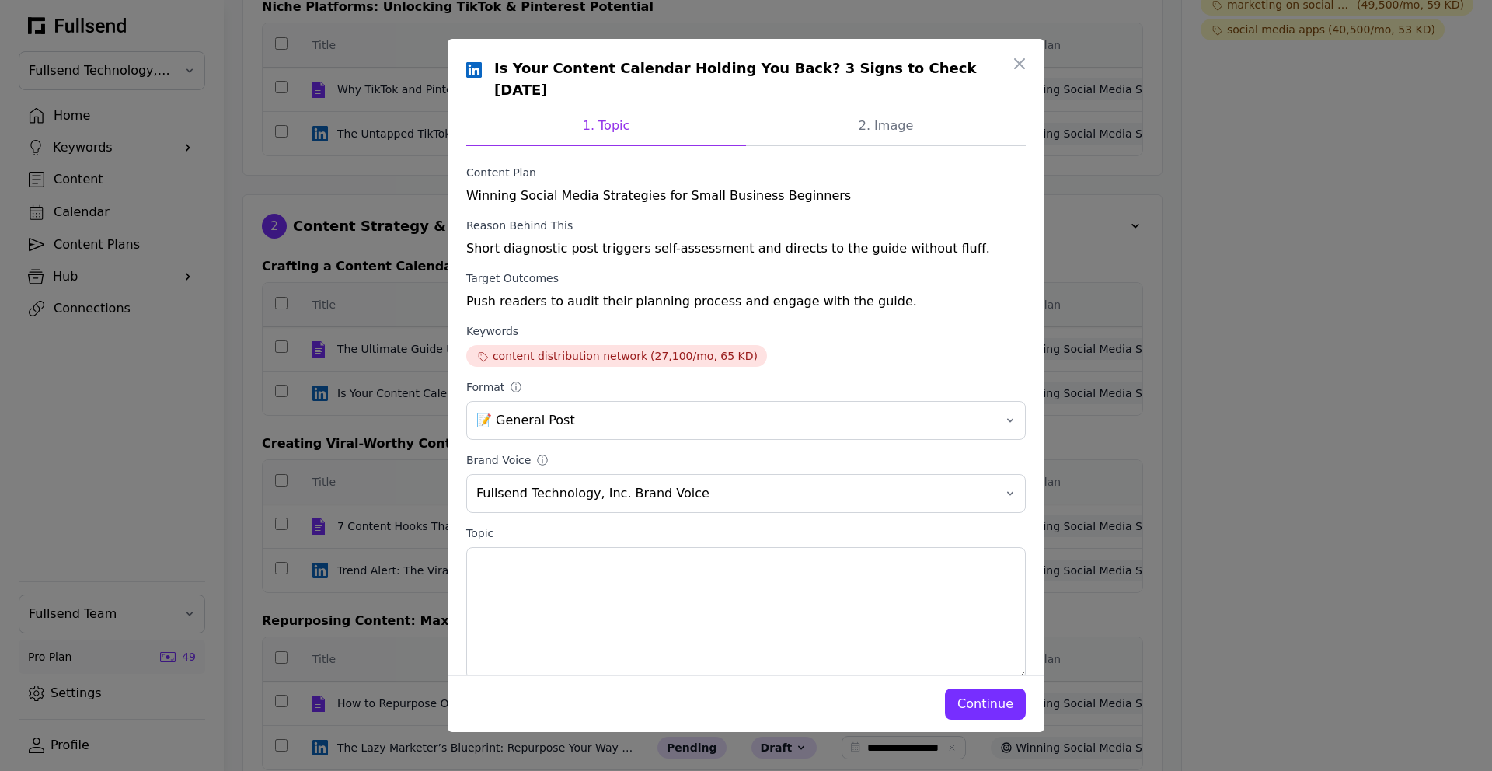
click at [987, 712] on div "Continue" at bounding box center [985, 704] width 56 height 19
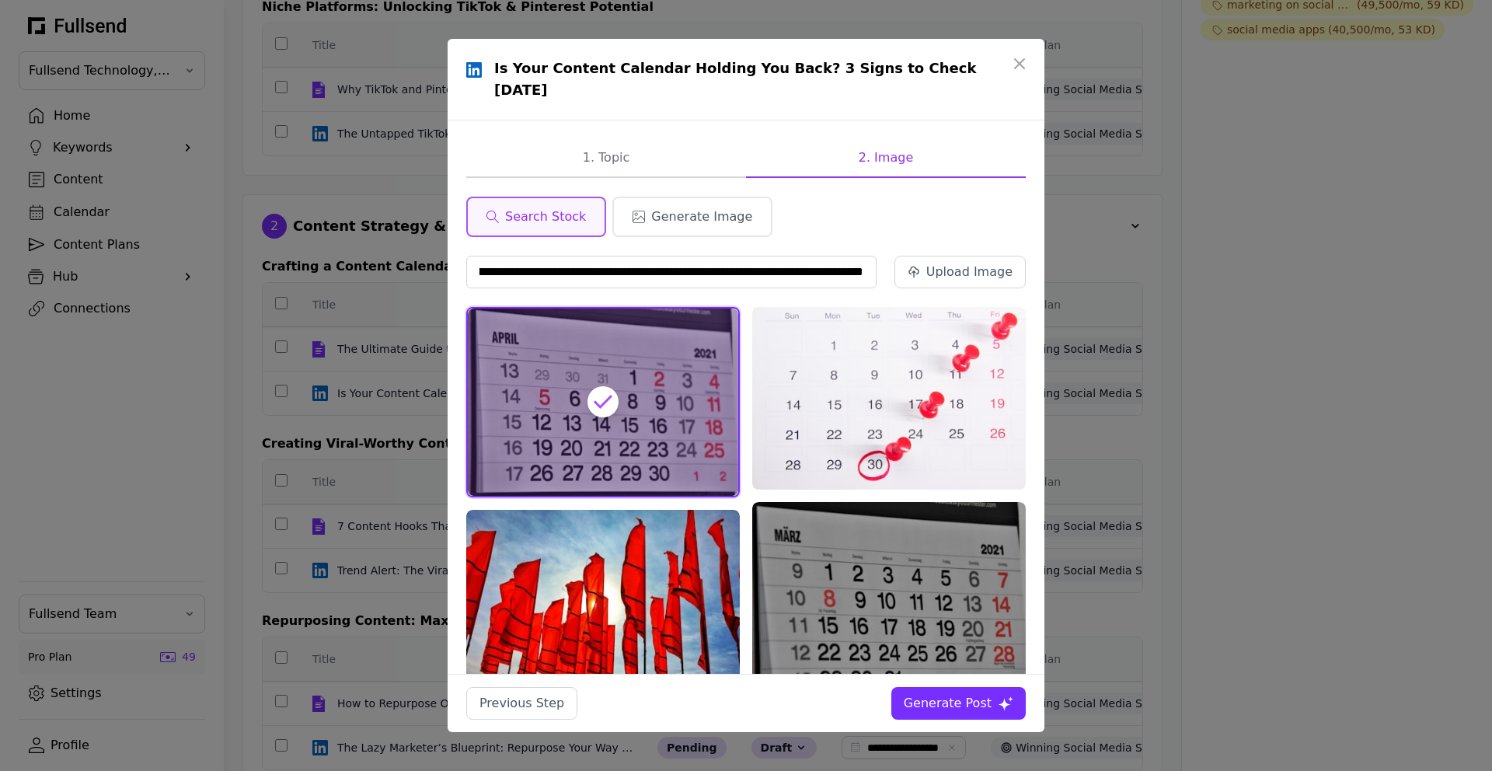
scroll to position [0, 0]
click at [967, 705] on div "Generate Post" at bounding box center [948, 703] width 88 height 19
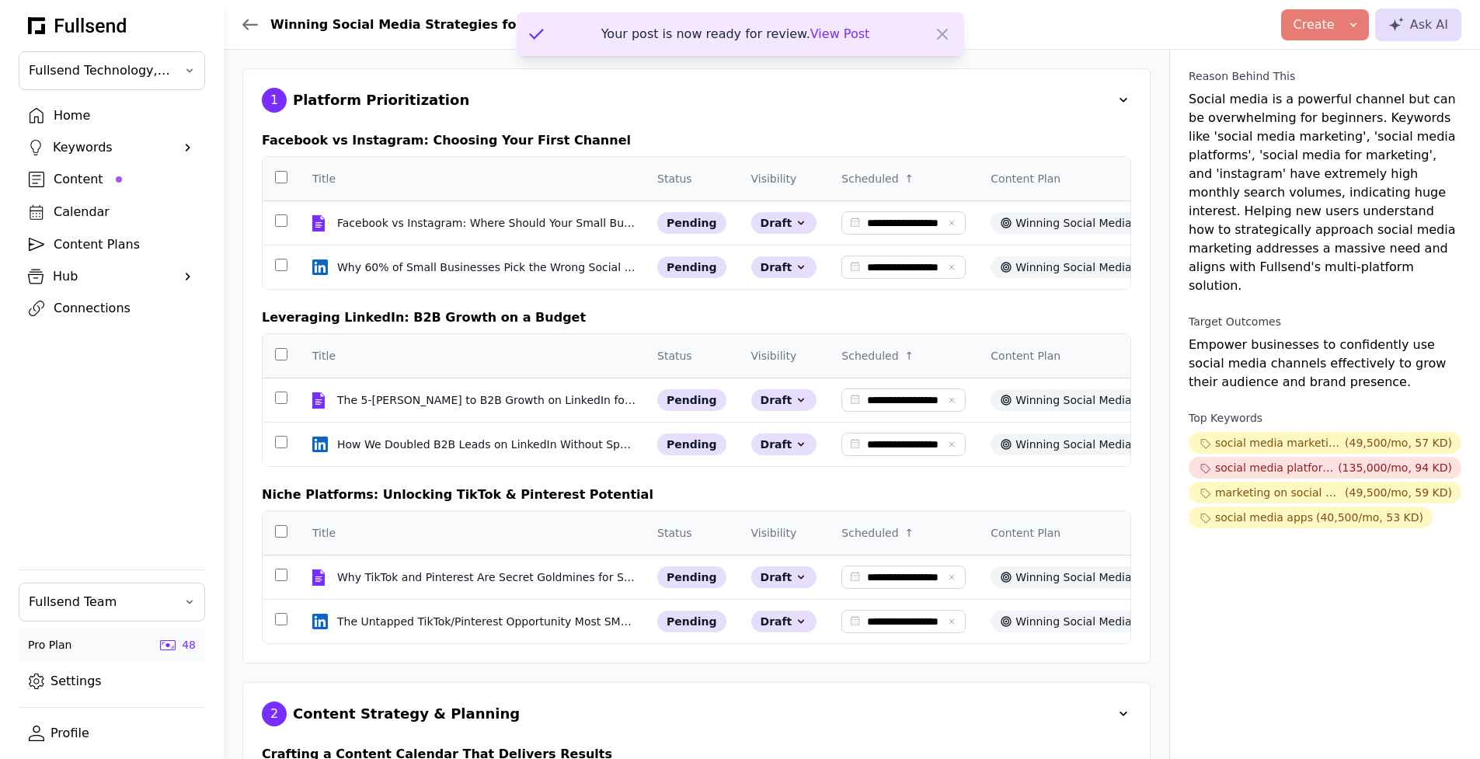
click at [692, 31] on div "Your post is now ready for review. View Post" at bounding box center [735, 34] width 269 height 19
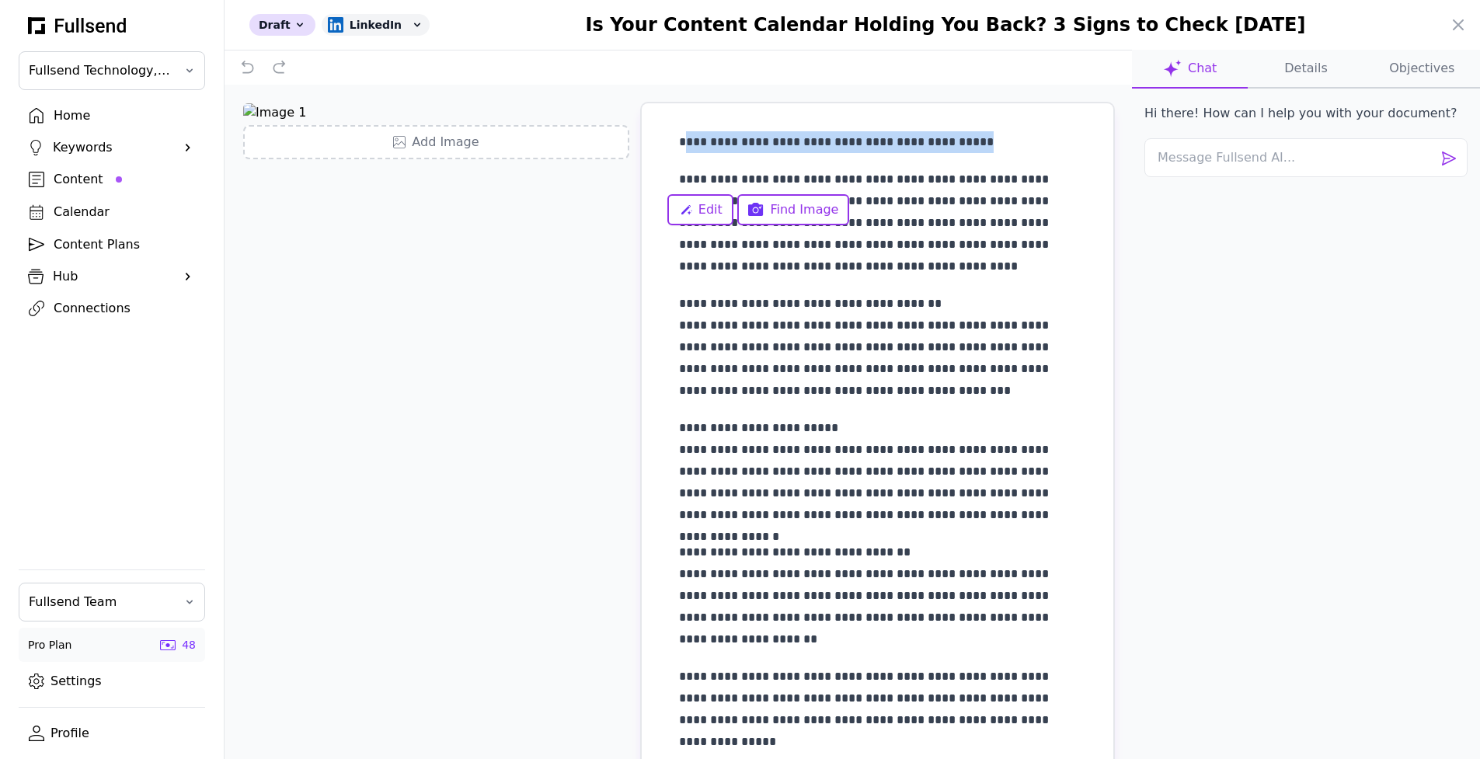
drag, startPoint x: 991, startPoint y: 140, endPoint x: 671, endPoint y: 144, distance: 319.4
click at [679, 143] on p "**********" at bounding box center [877, 142] width 397 height 22
click at [709, 144] on p "**********" at bounding box center [877, 142] width 397 height 22
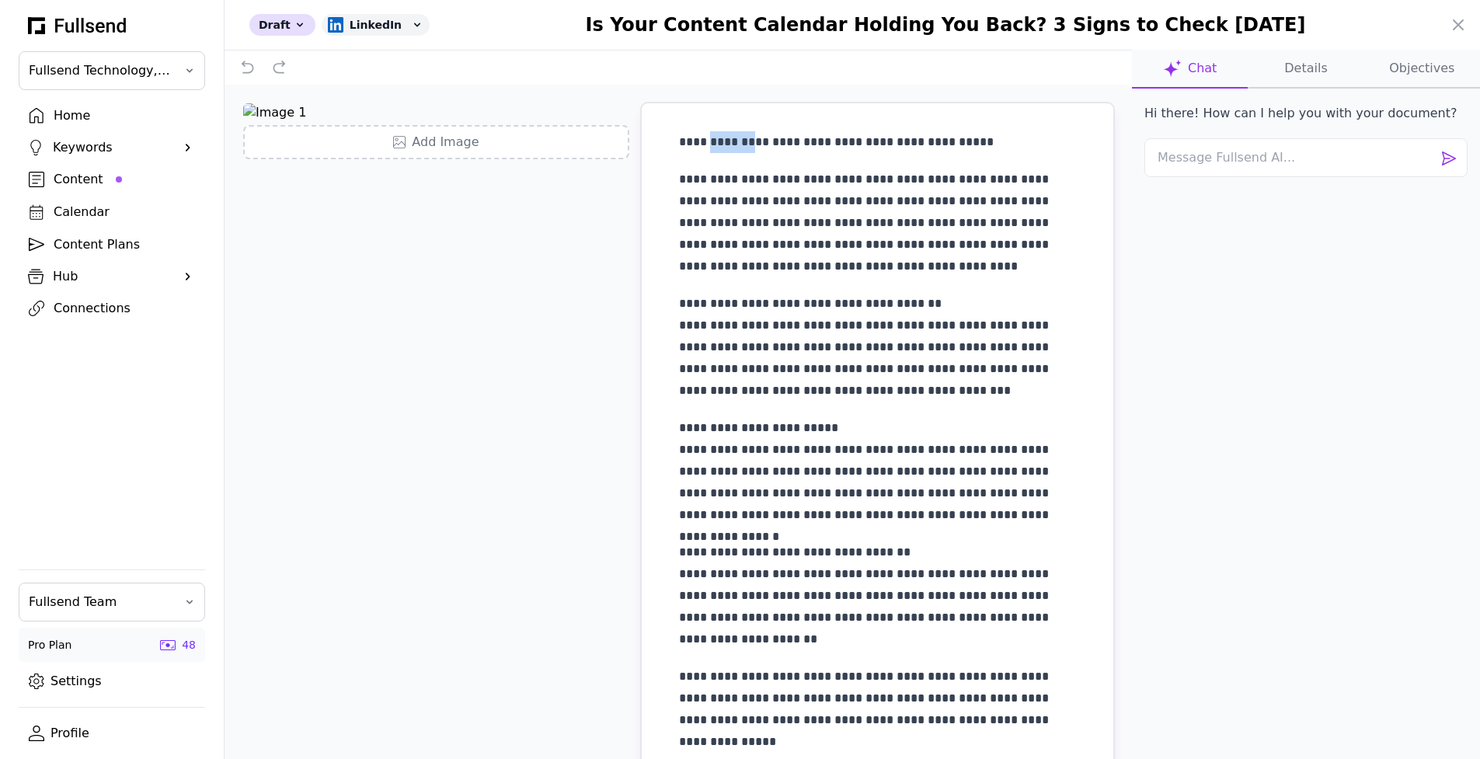
click at [709, 144] on p "**********" at bounding box center [877, 142] width 397 height 22
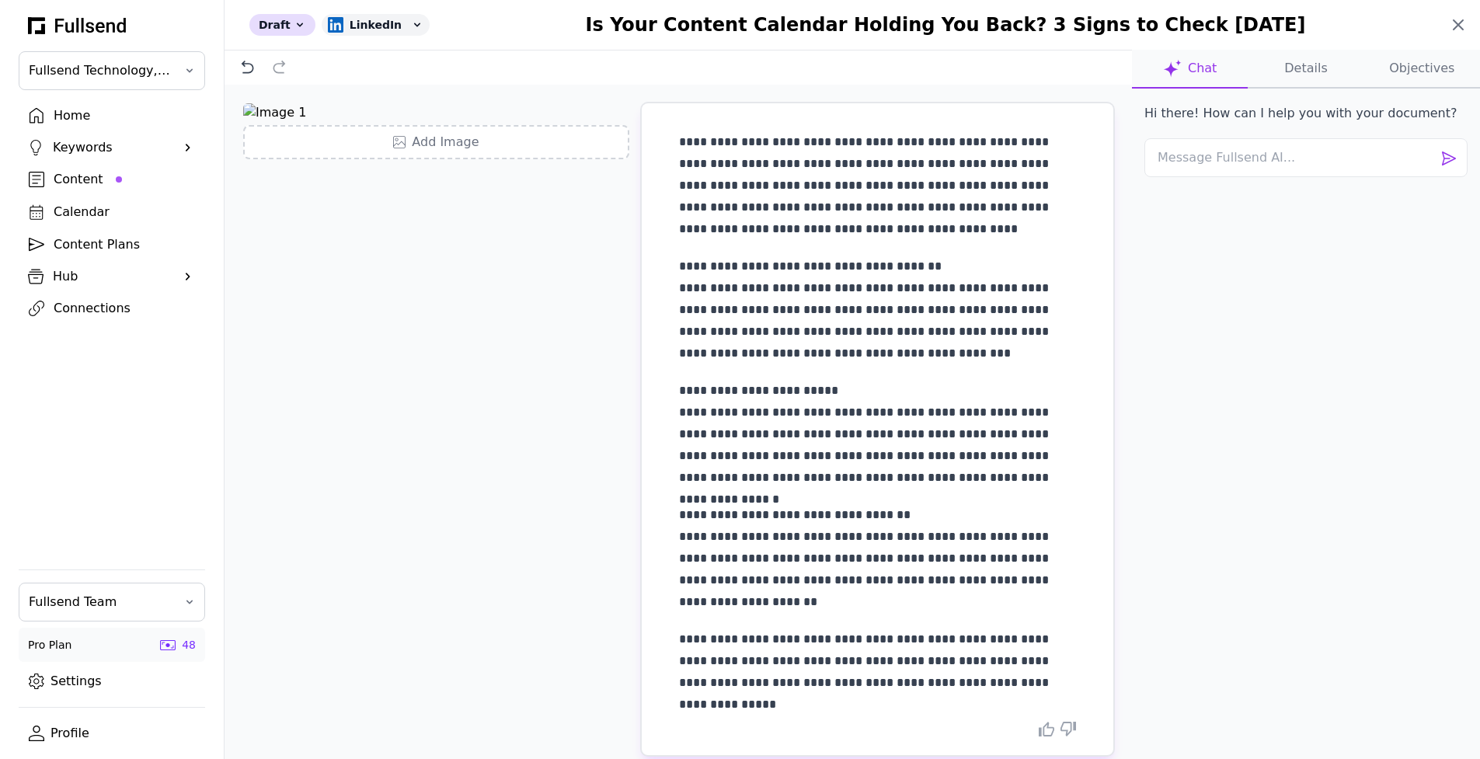
click at [1455, 20] on icon at bounding box center [1458, 24] width 9 height 9
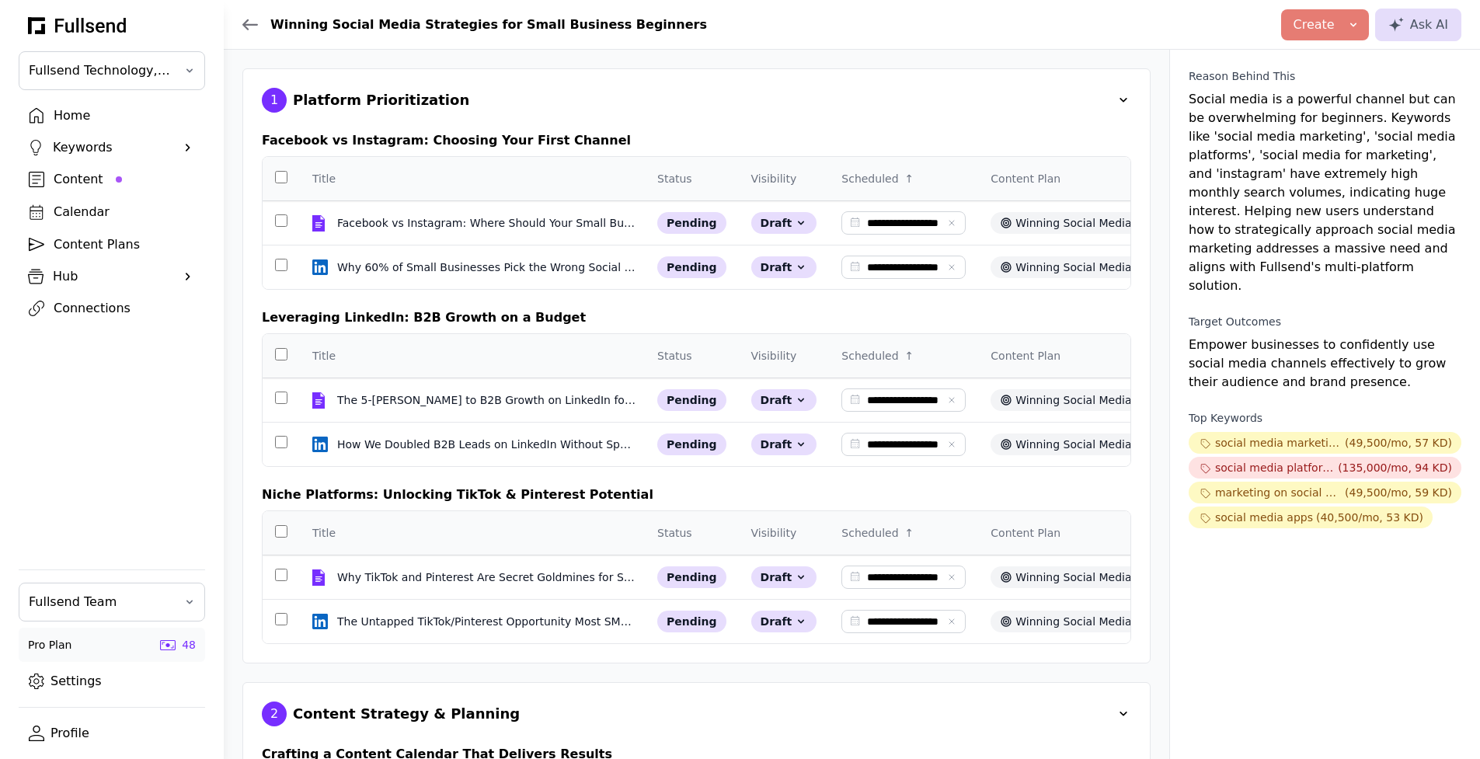
click at [92, 179] on div "Content" at bounding box center [124, 179] width 141 height 19
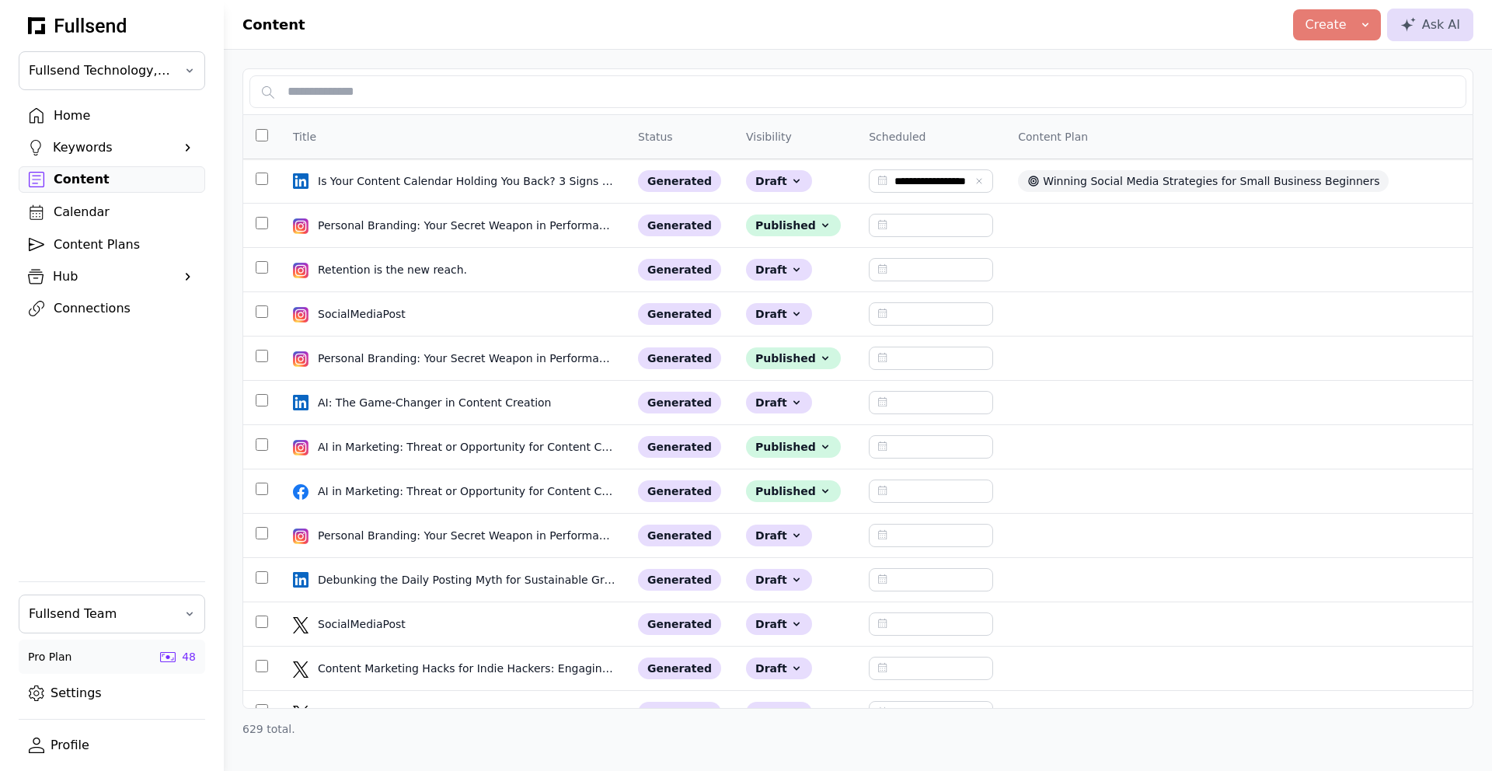
click at [102, 301] on div "Connections" at bounding box center [124, 308] width 141 height 19
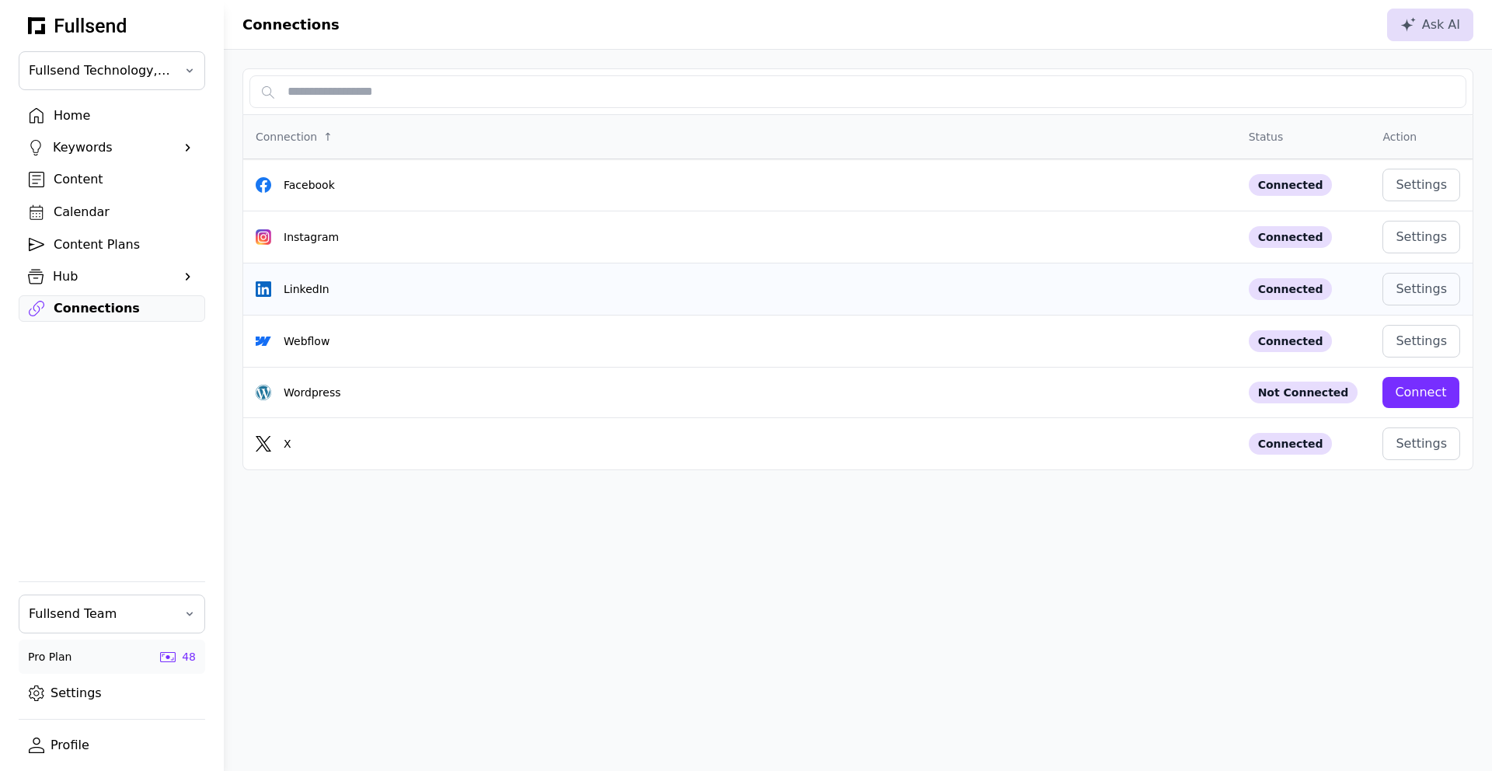
click at [1461, 286] on td "Settings" at bounding box center [1421, 289] width 103 height 52
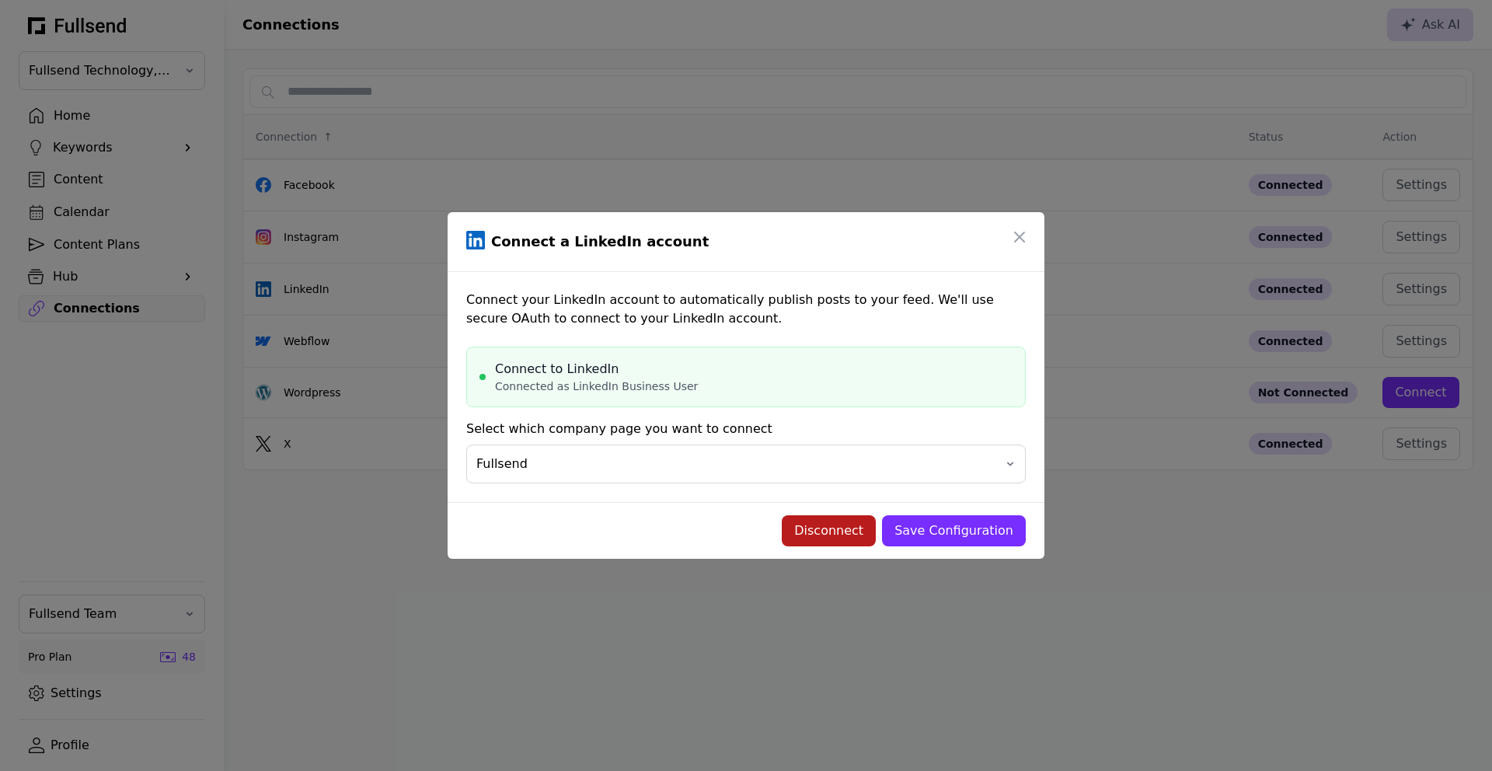
click at [855, 532] on div "Disconnect" at bounding box center [828, 530] width 69 height 19
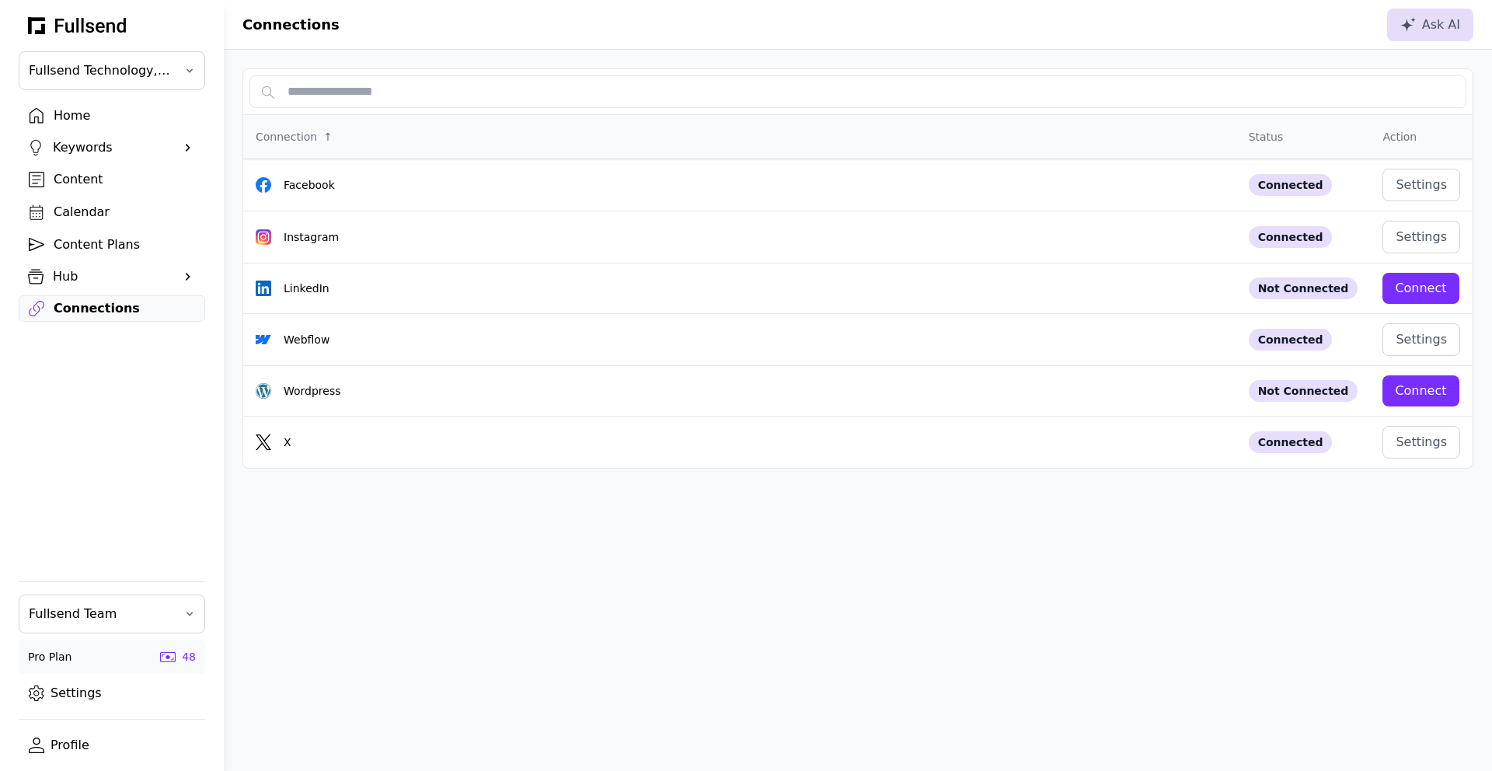
click at [99, 748] on link "Profile" at bounding box center [112, 745] width 186 height 26
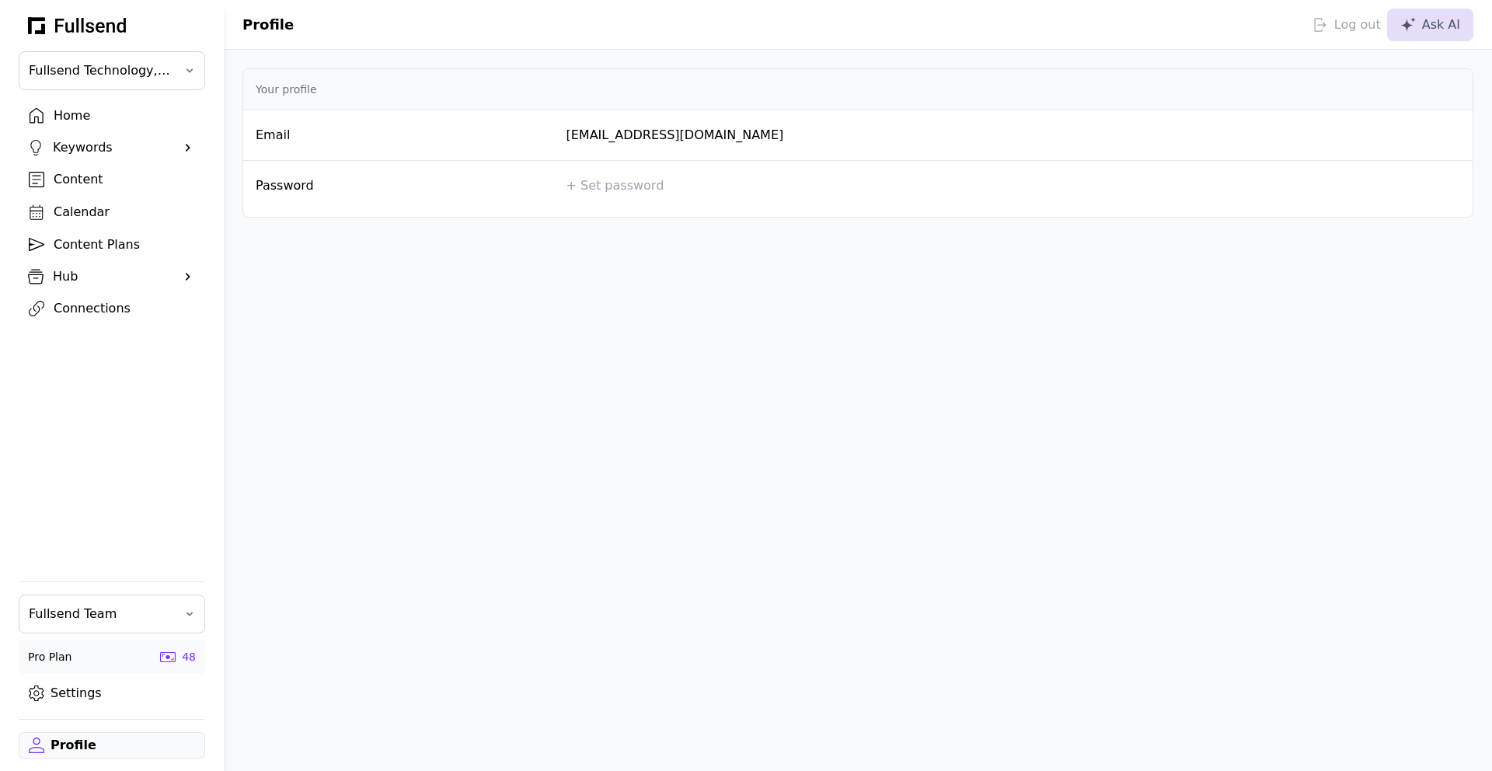
click at [1363, 11] on div "Log out Ask AI" at bounding box center [1392, 25] width 161 height 33
click at [1361, 26] on div "Log out" at bounding box center [1346, 25] width 68 height 19
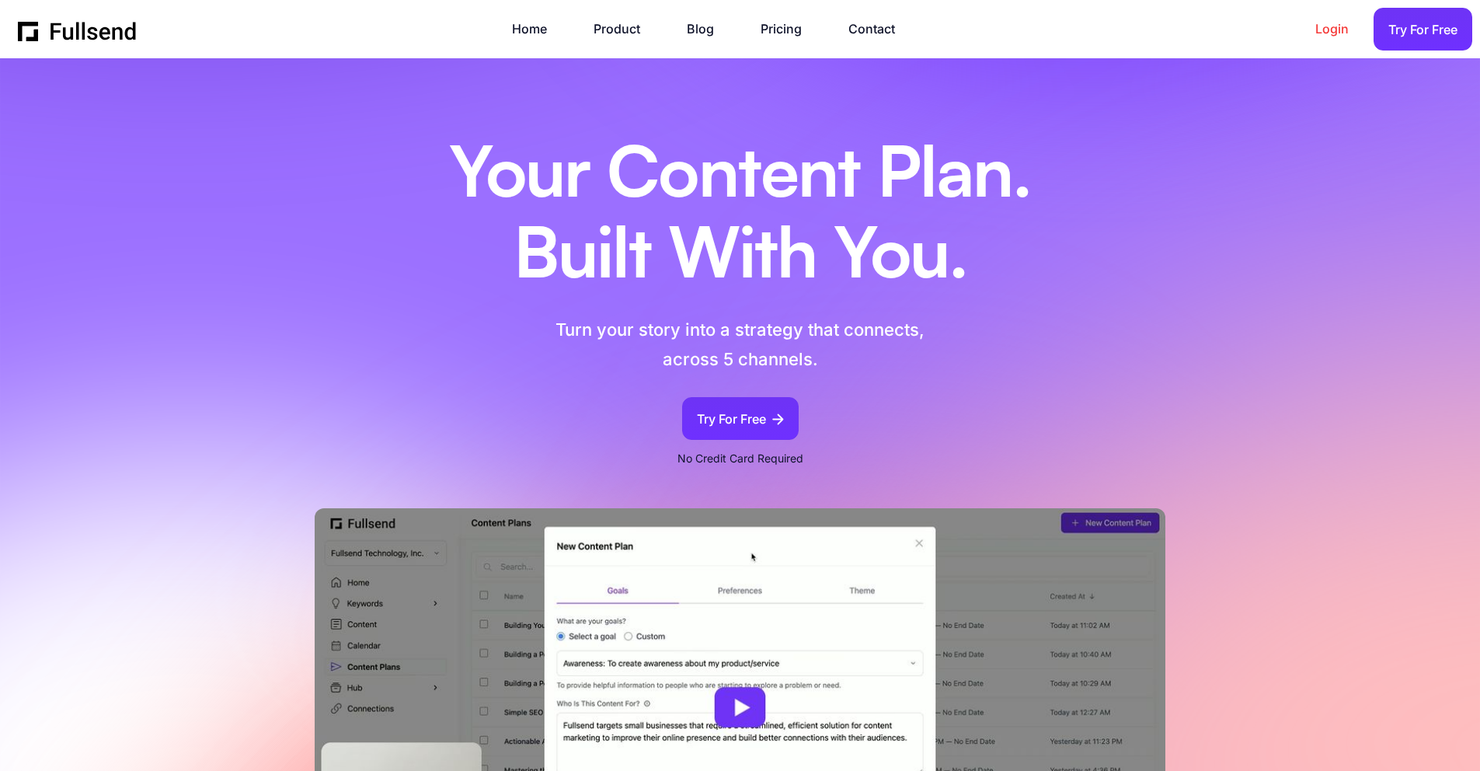
click at [1337, 31] on link "Login" at bounding box center [1339, 29] width 49 height 21
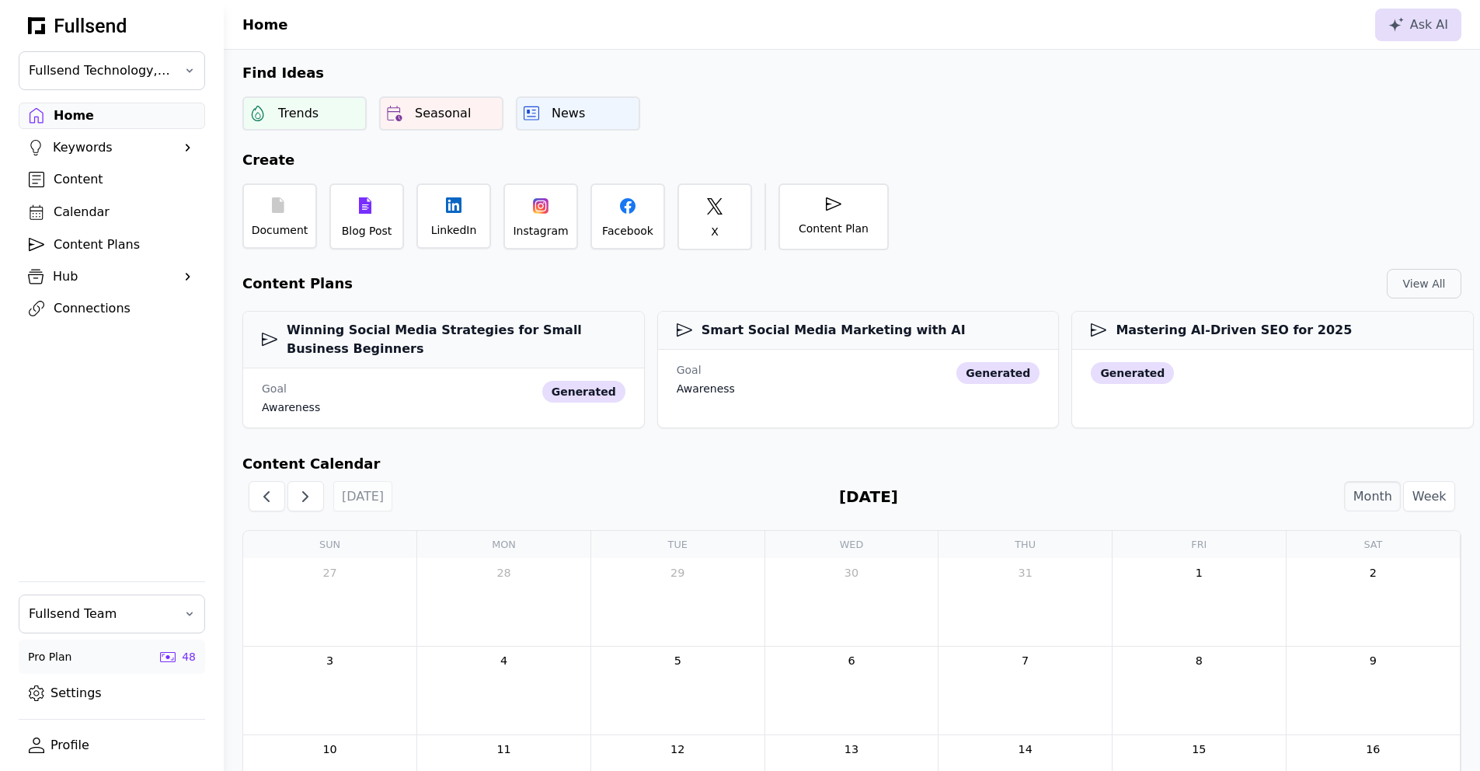
click at [87, 305] on div "Connections" at bounding box center [124, 308] width 141 height 19
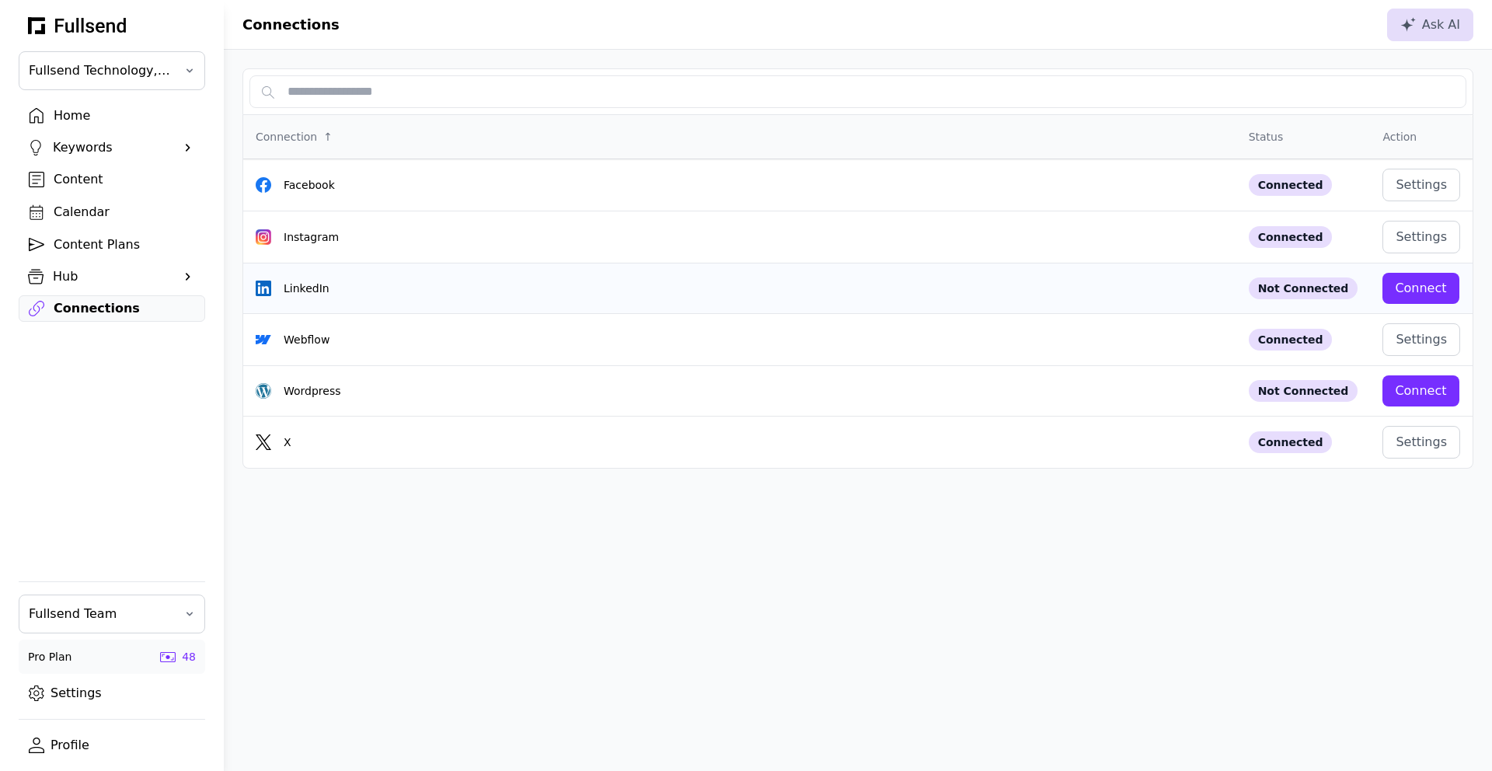
click at [547, 284] on div "LinkedIn" at bounding box center [740, 288] width 968 height 16
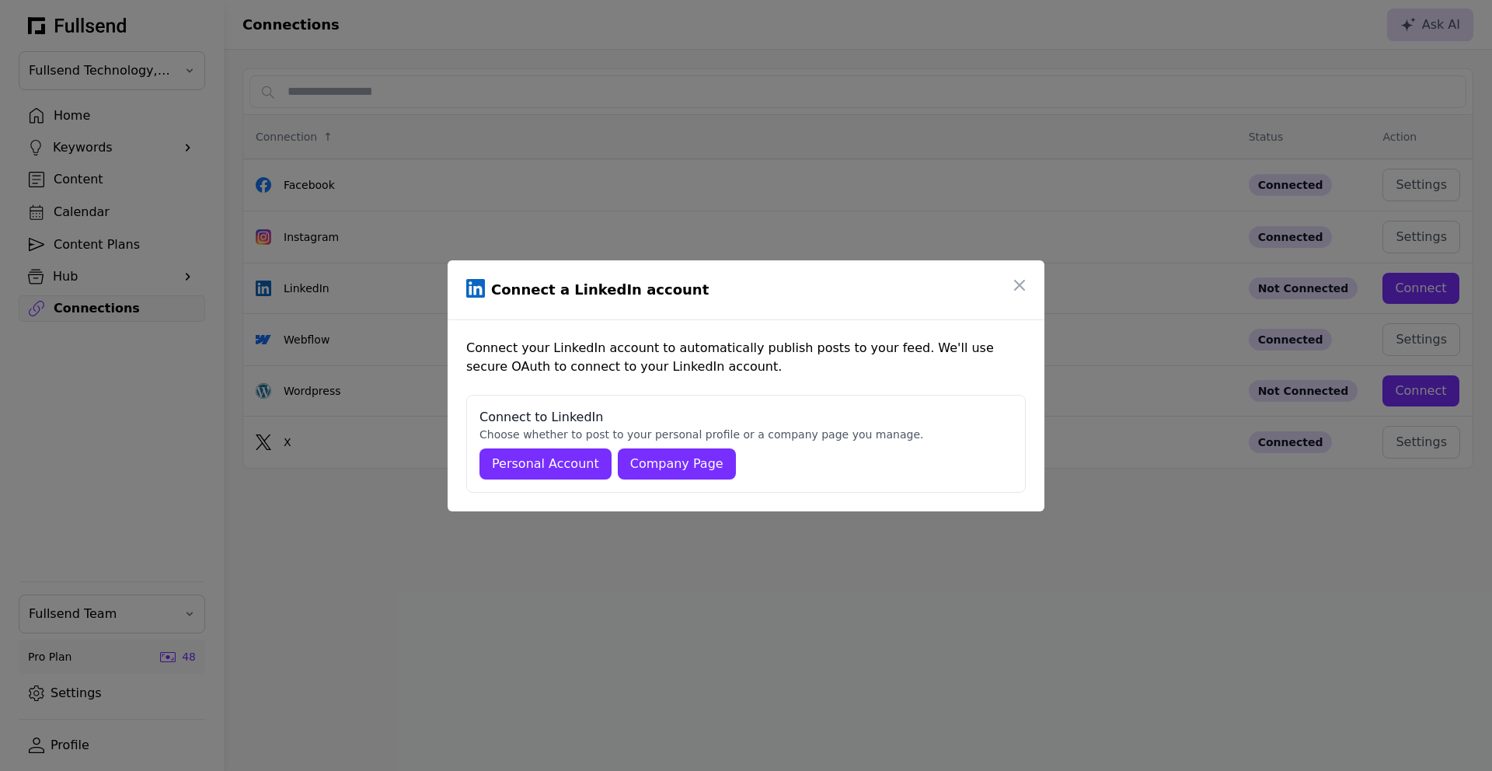
click at [678, 458] on div "Company Page" at bounding box center [676, 464] width 93 height 19
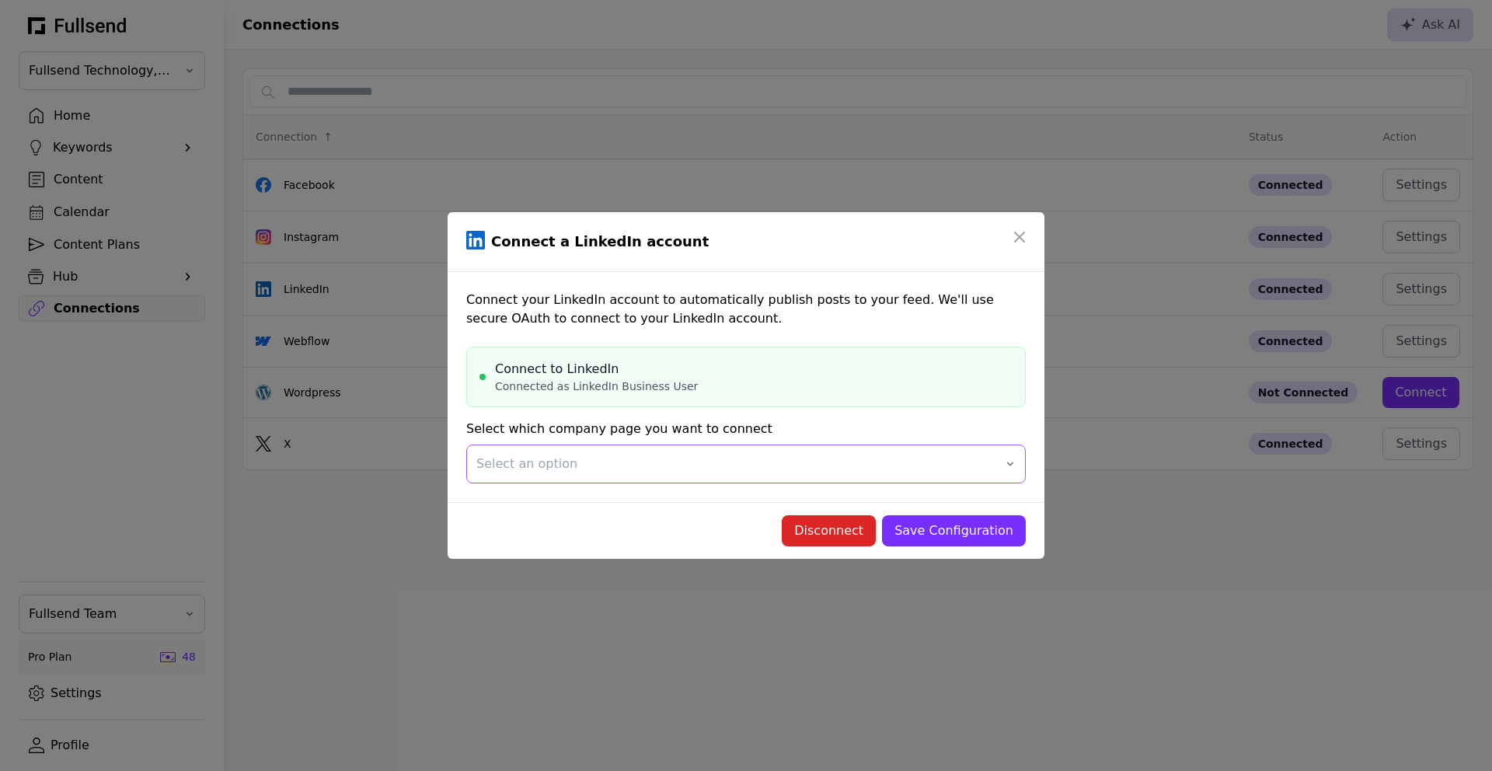
click at [630, 455] on span "Select an option" at bounding box center [734, 464] width 517 height 19
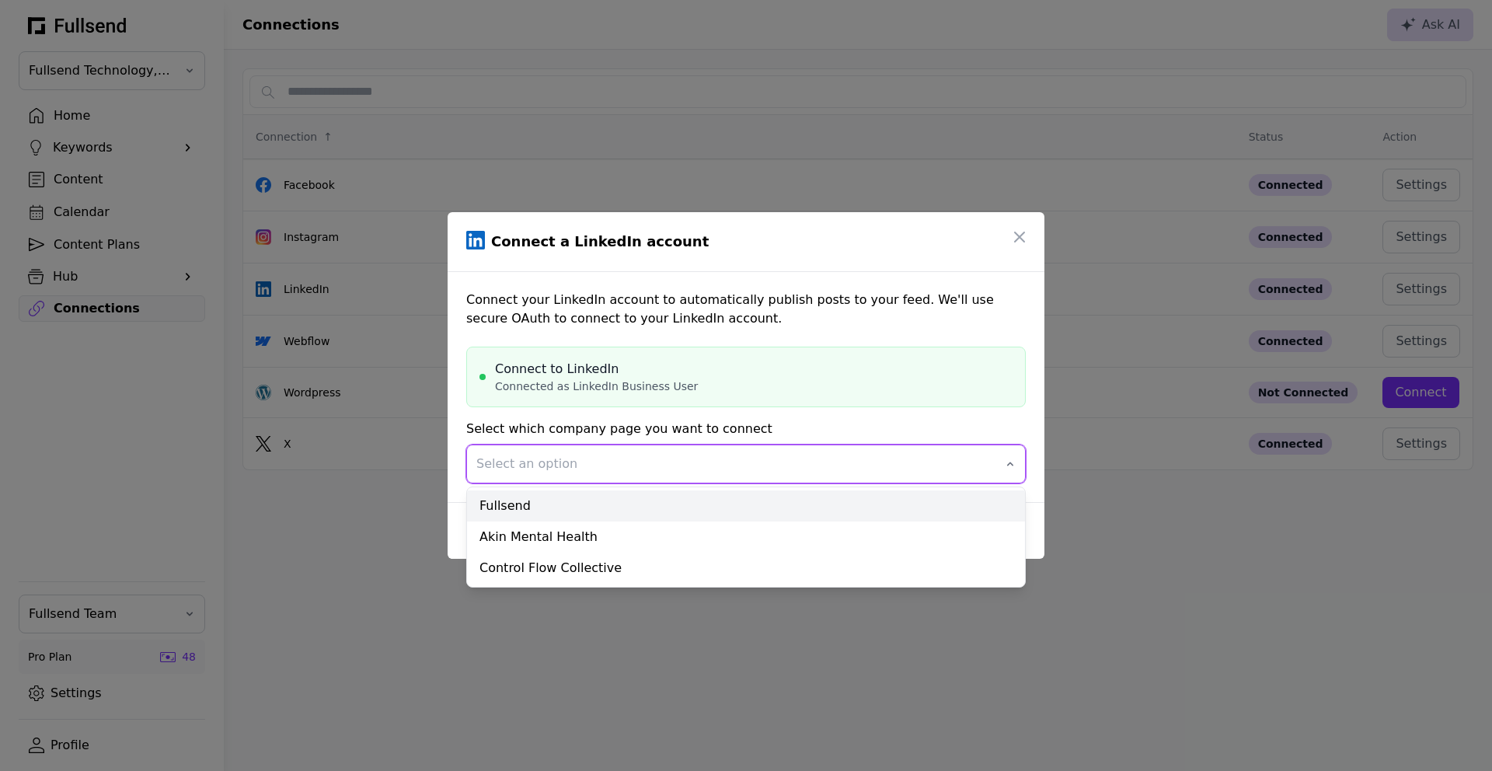
click at [621, 496] on div "Fullsend" at bounding box center [746, 505] width 558 height 31
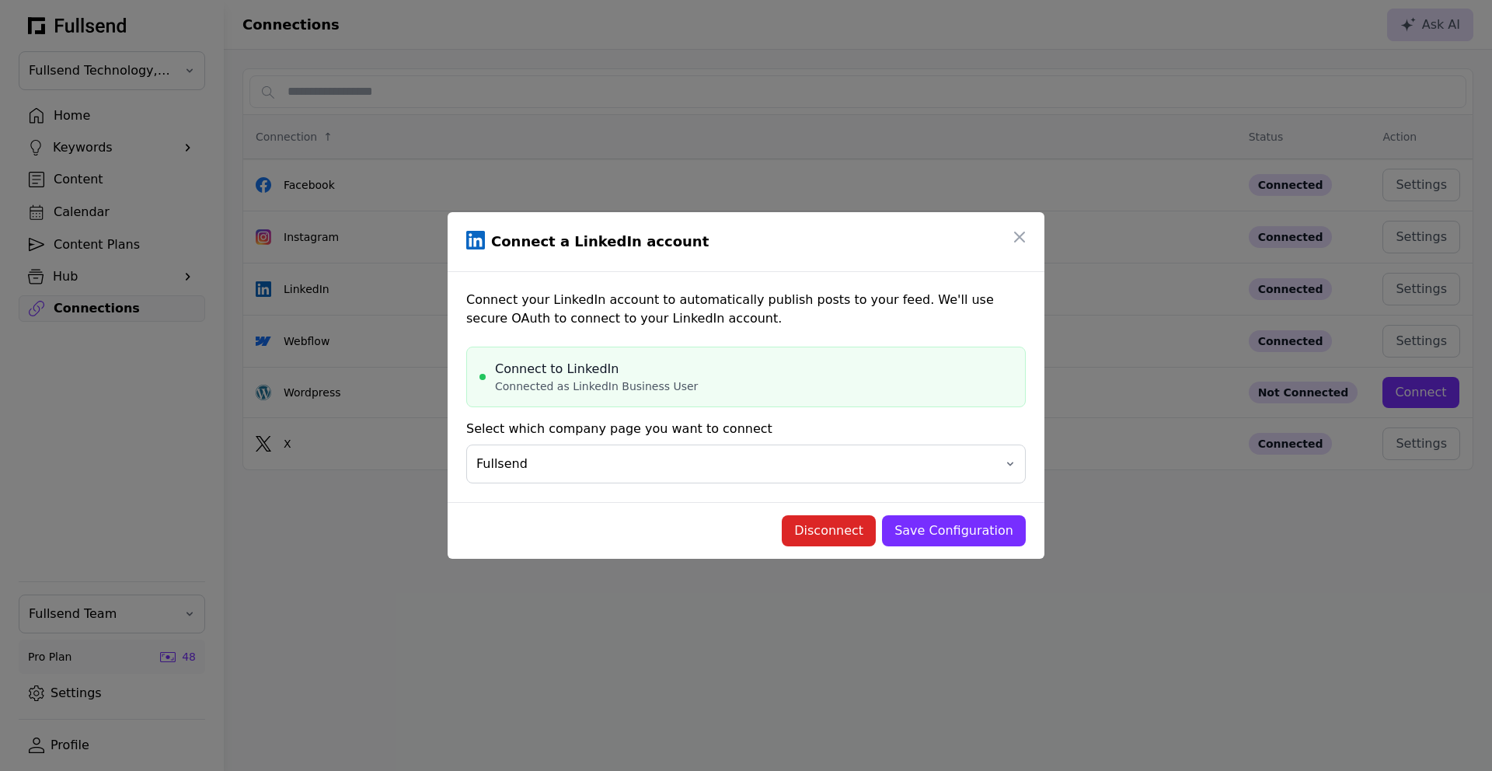
click at [951, 538] on div "Save Configuration" at bounding box center [953, 530] width 119 height 19
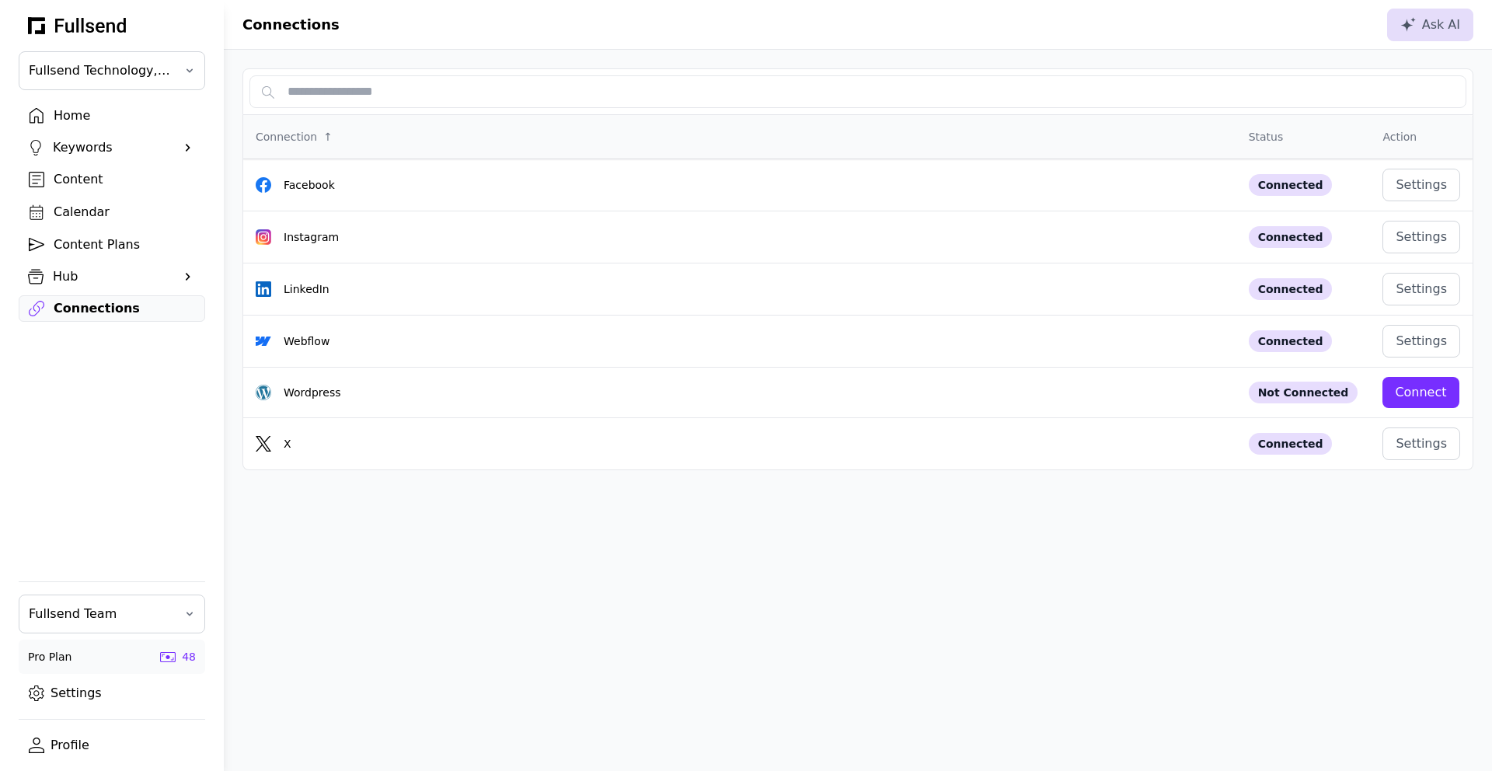
click at [78, 175] on div "Content" at bounding box center [124, 179] width 141 height 19
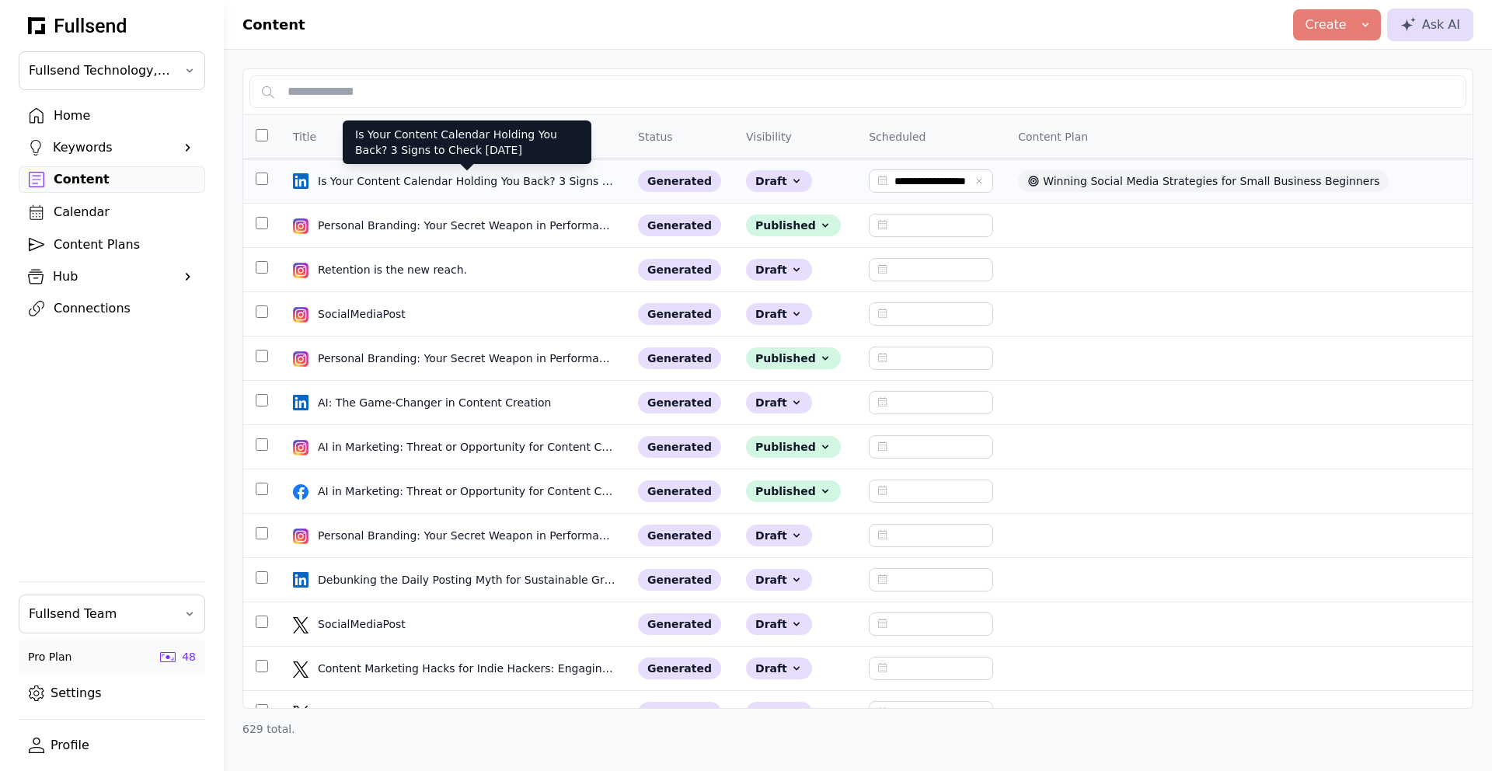
click at [497, 184] on div "Is Your Content Calendar Holding You Back? 3 Signs to Check [DATE]" at bounding box center [467, 181] width 298 height 16
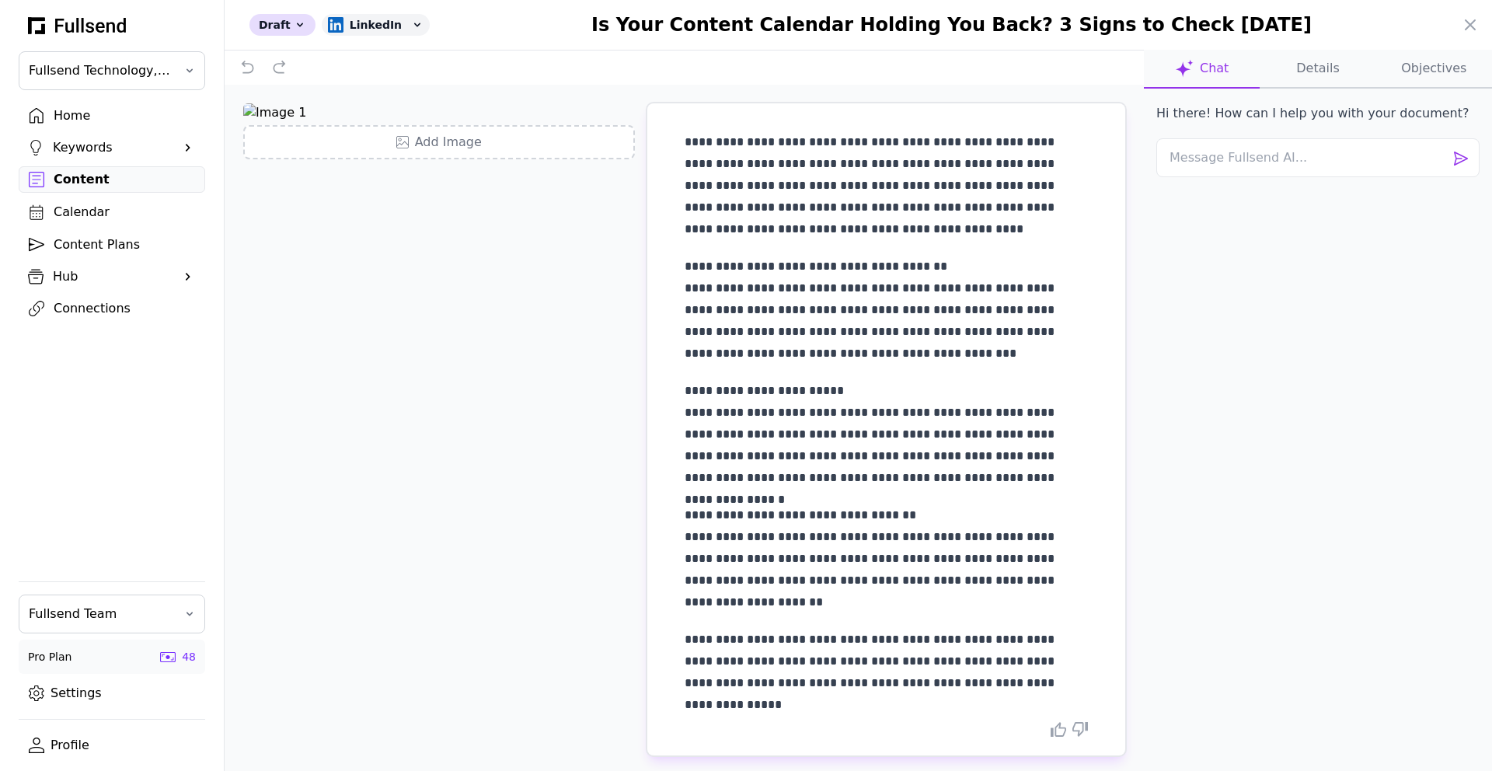
click at [1332, 64] on button "Details" at bounding box center [1317, 69] width 116 height 39
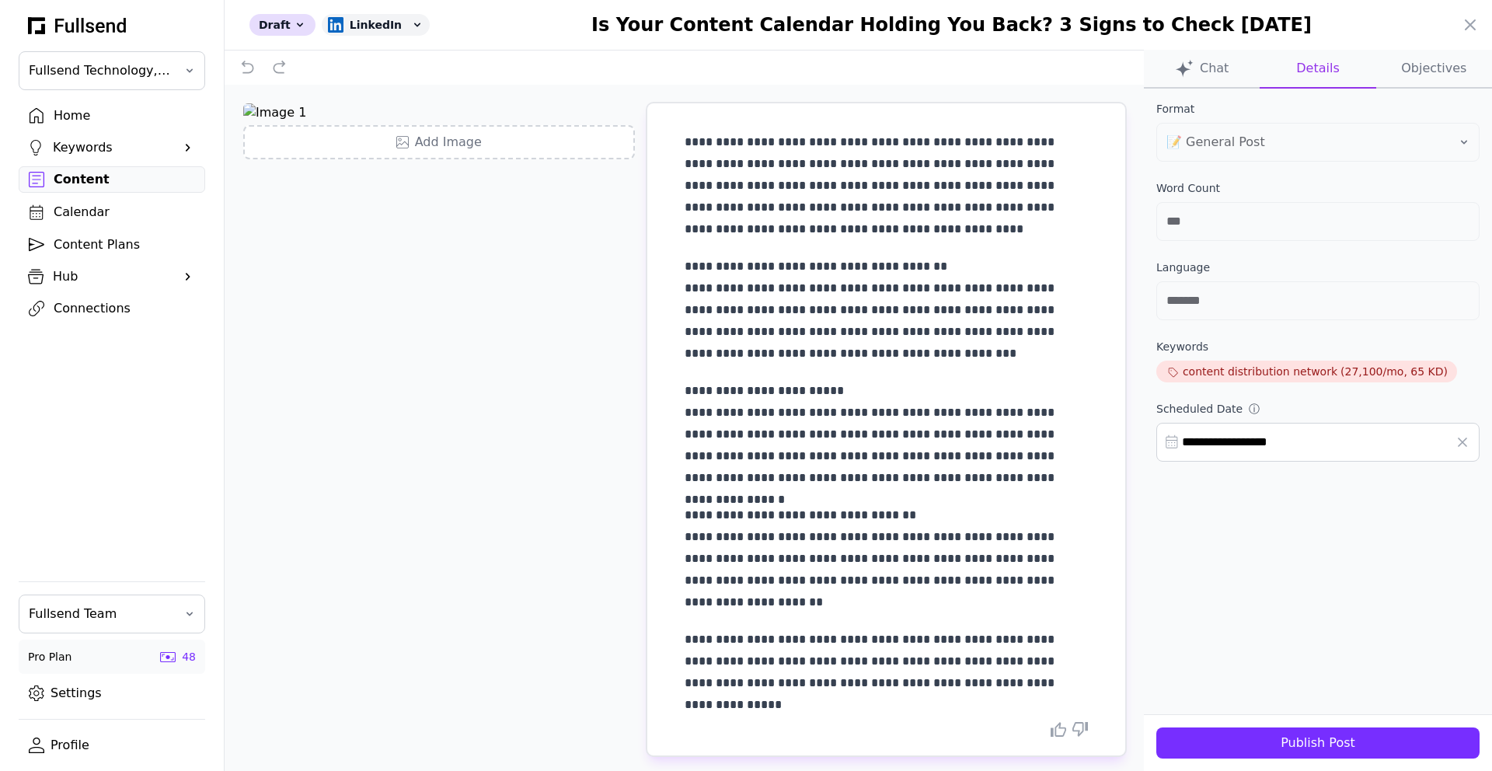
click at [1337, 744] on div "Publish Post" at bounding box center [1318, 742] width 298 height 19
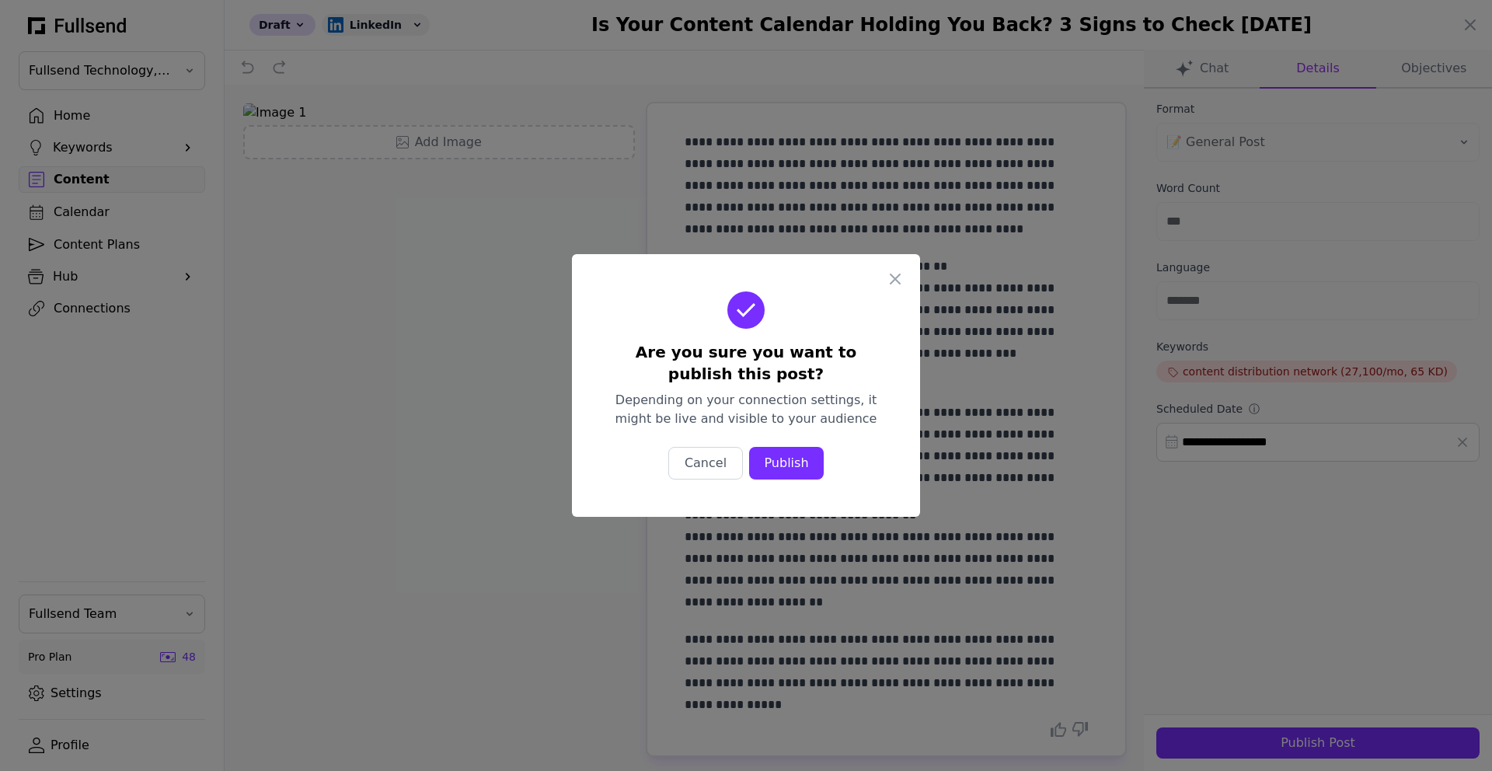
click at [807, 465] on div "Publish" at bounding box center [786, 463] width 50 height 19
